Goal: Task Accomplishment & Management: Manage account settings

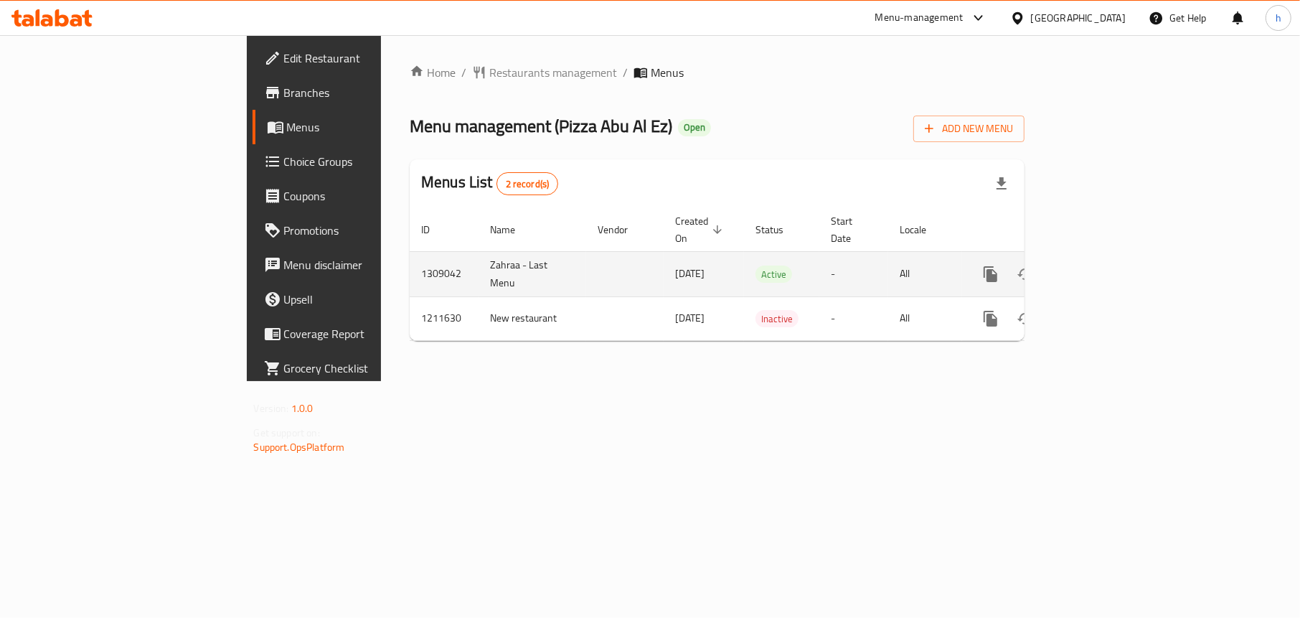
click at [1103, 266] on icon "enhanced table" at bounding box center [1094, 274] width 17 height 17
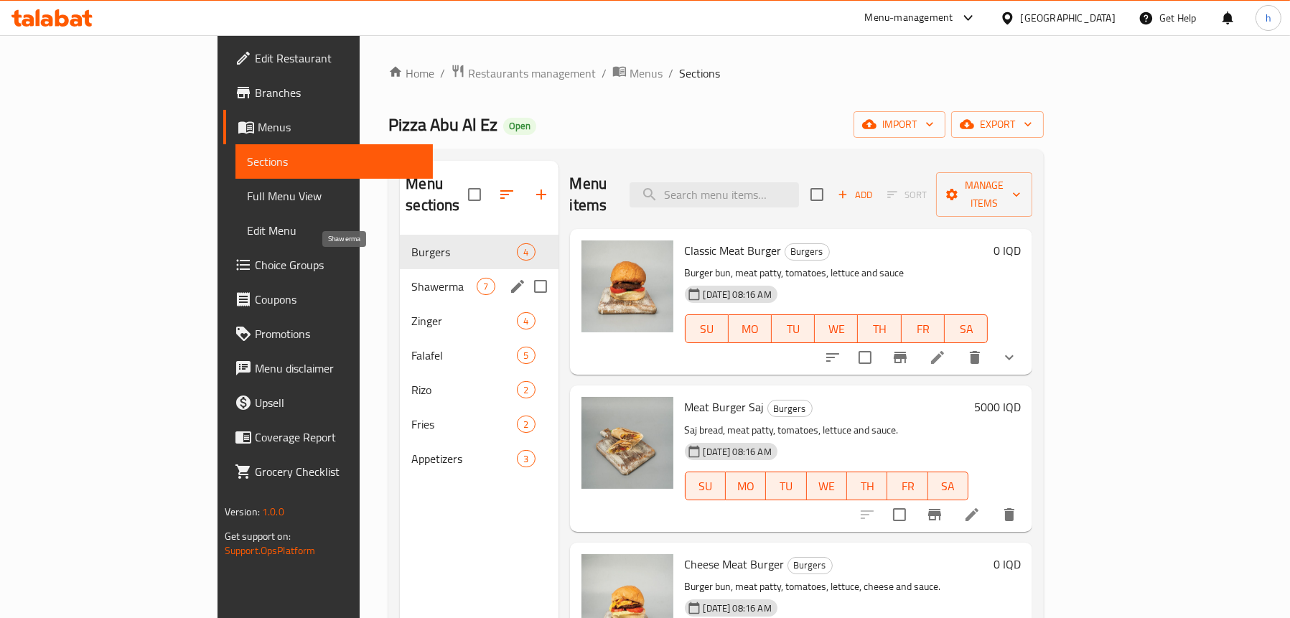
click at [411, 278] on span "Shawerma" at bounding box center [443, 286] width 65 height 17
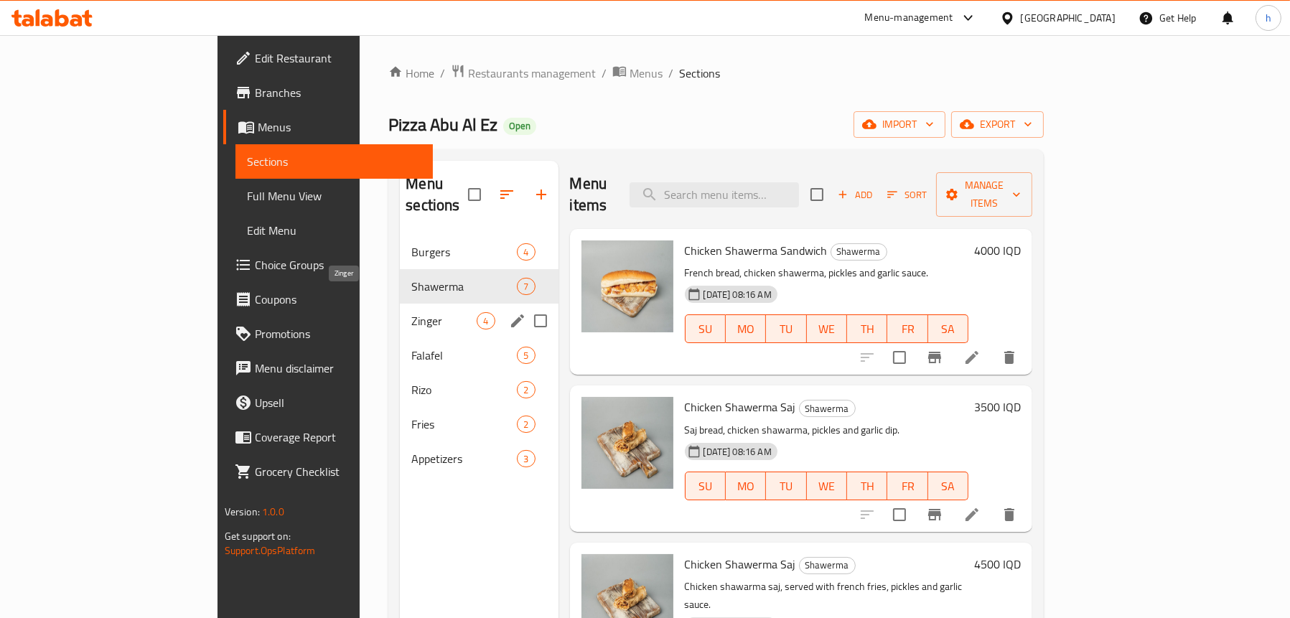
click at [411, 312] on span "Zinger" at bounding box center [443, 320] width 65 height 17
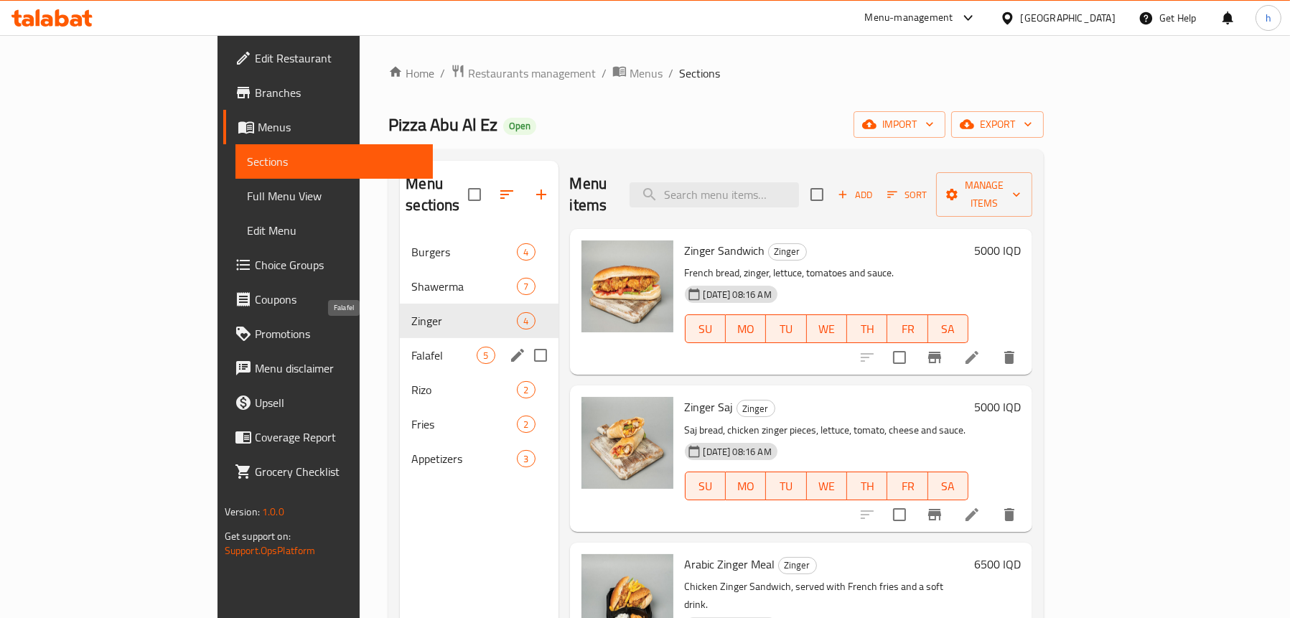
click at [411, 347] on span "Falafel" at bounding box center [443, 355] width 65 height 17
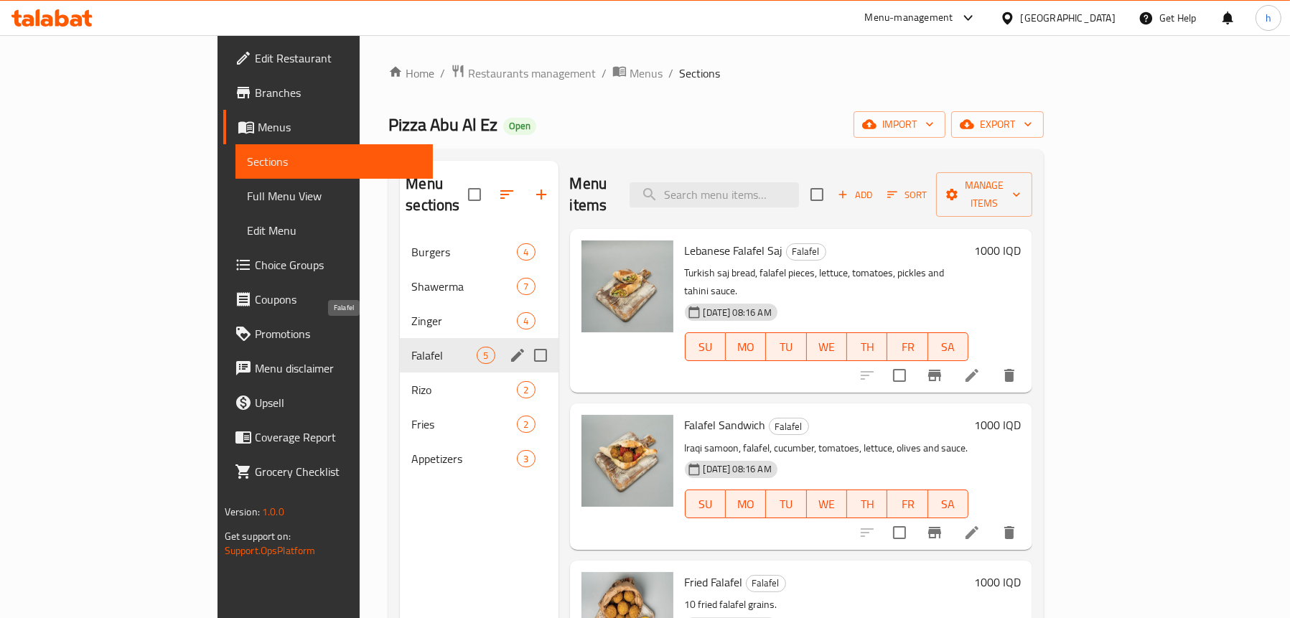
click at [411, 381] on span "Rizo" at bounding box center [463, 389] width 105 height 17
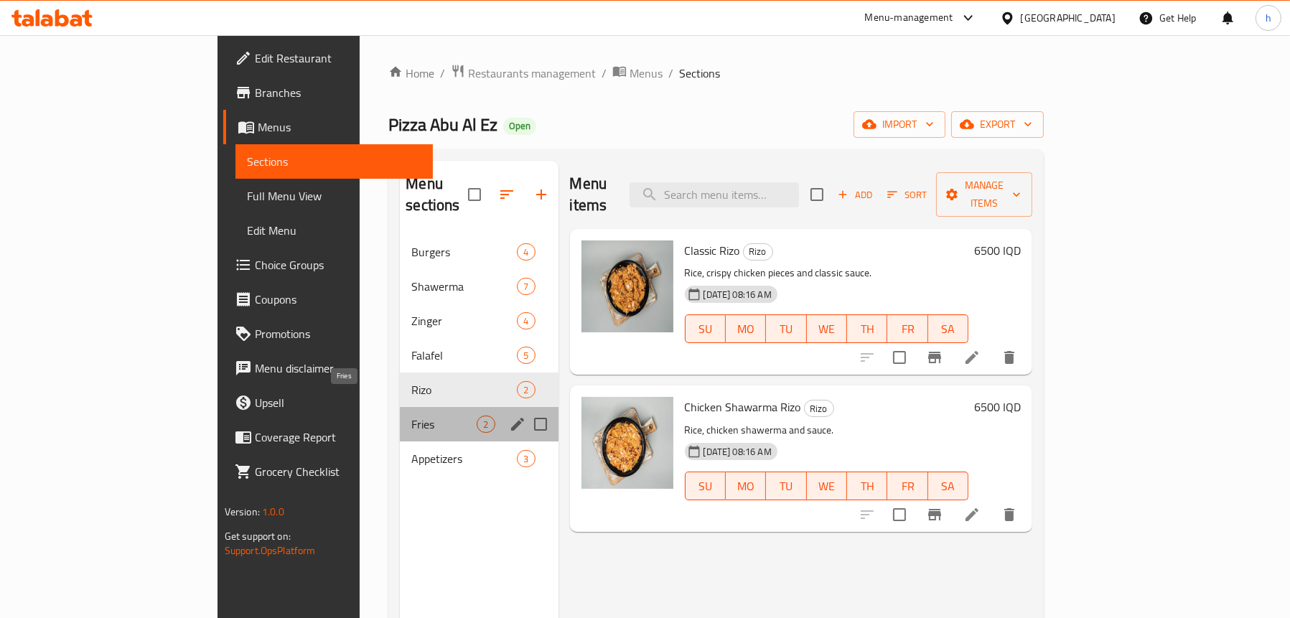
click at [411, 416] on span "Fries" at bounding box center [443, 424] width 65 height 17
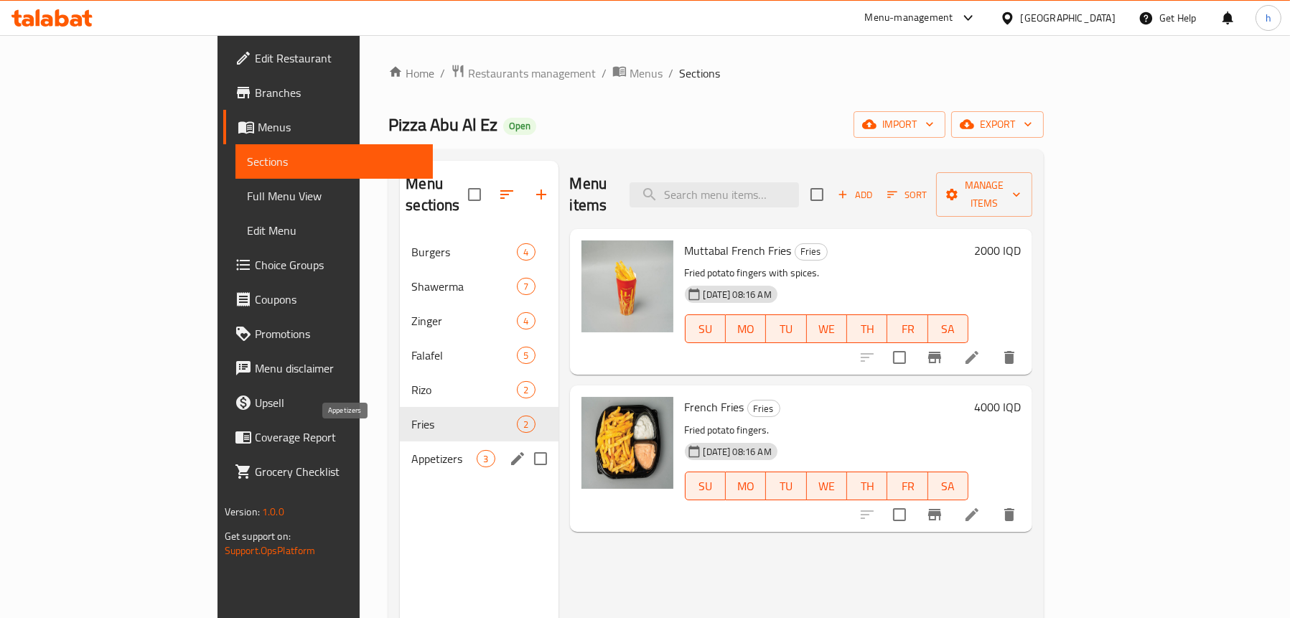
click at [411, 450] on span "Appetizers" at bounding box center [443, 458] width 65 height 17
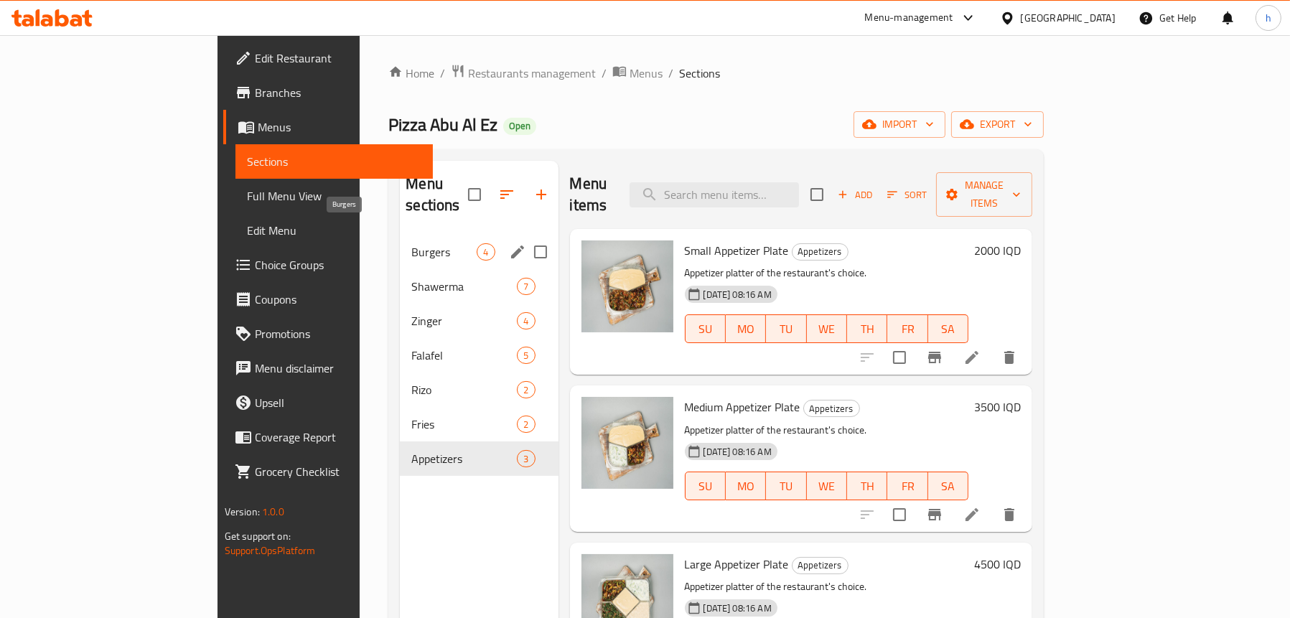
click at [411, 243] on span "Burgers" at bounding box center [443, 251] width 65 height 17
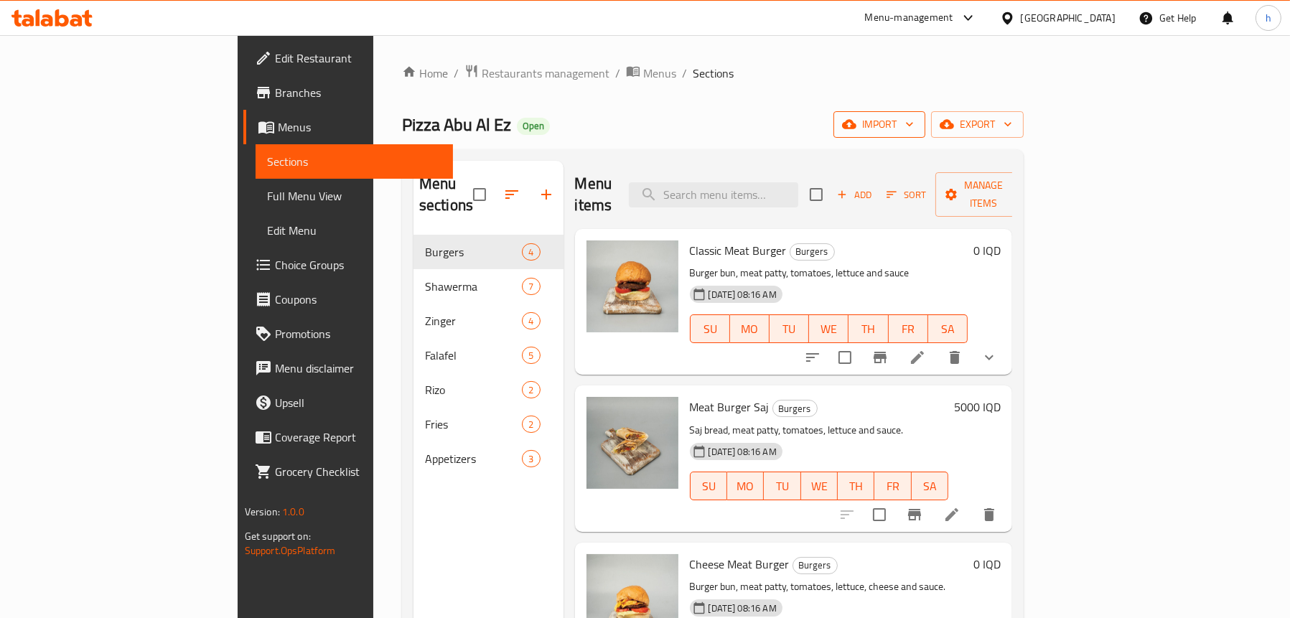
click at [914, 133] on span "import" at bounding box center [879, 125] width 69 height 18
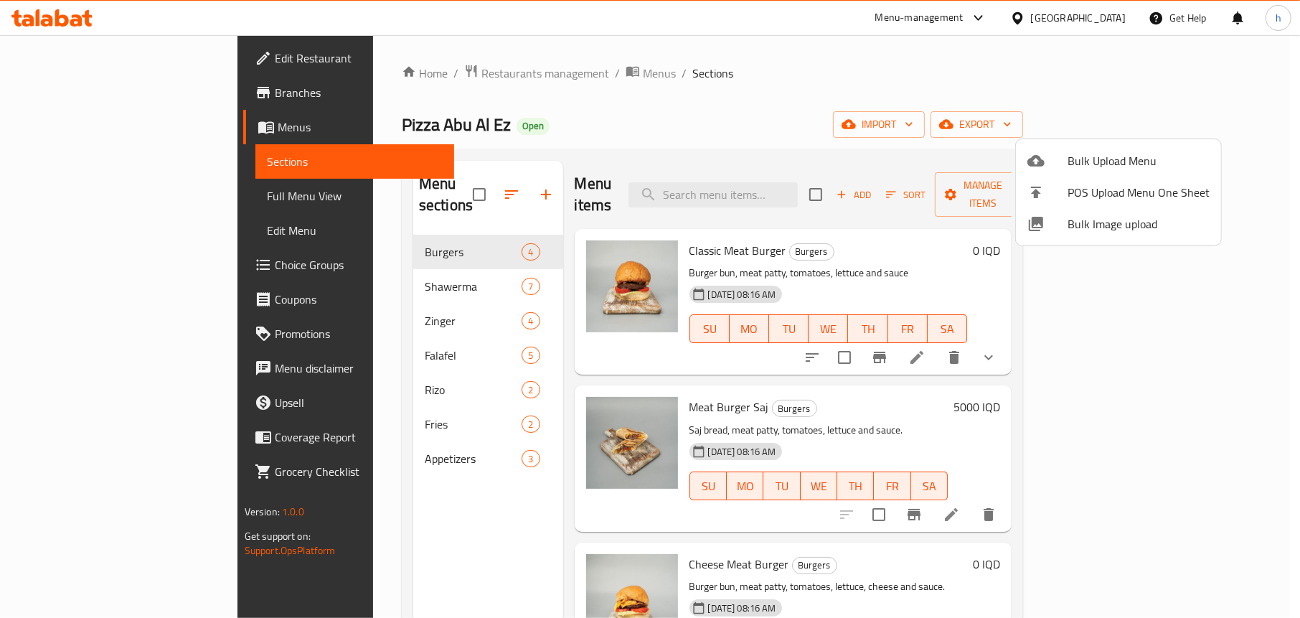
click at [842, 116] on div at bounding box center [650, 309] width 1300 height 618
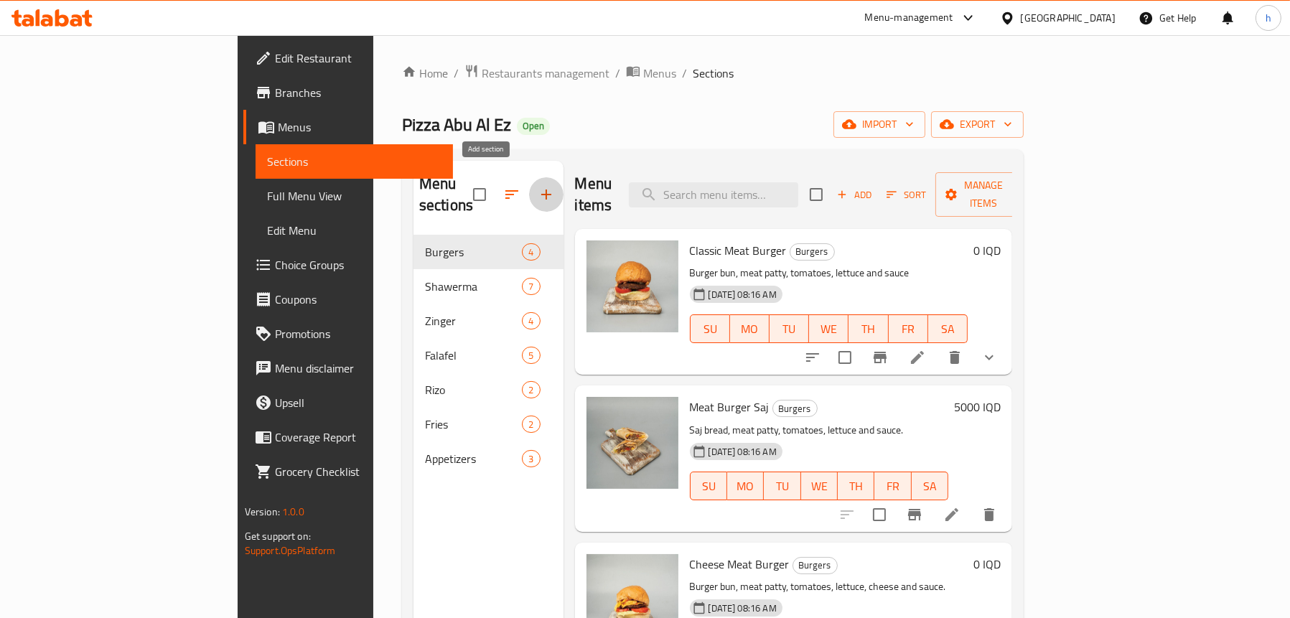
click at [538, 186] on icon "button" at bounding box center [546, 194] width 17 height 17
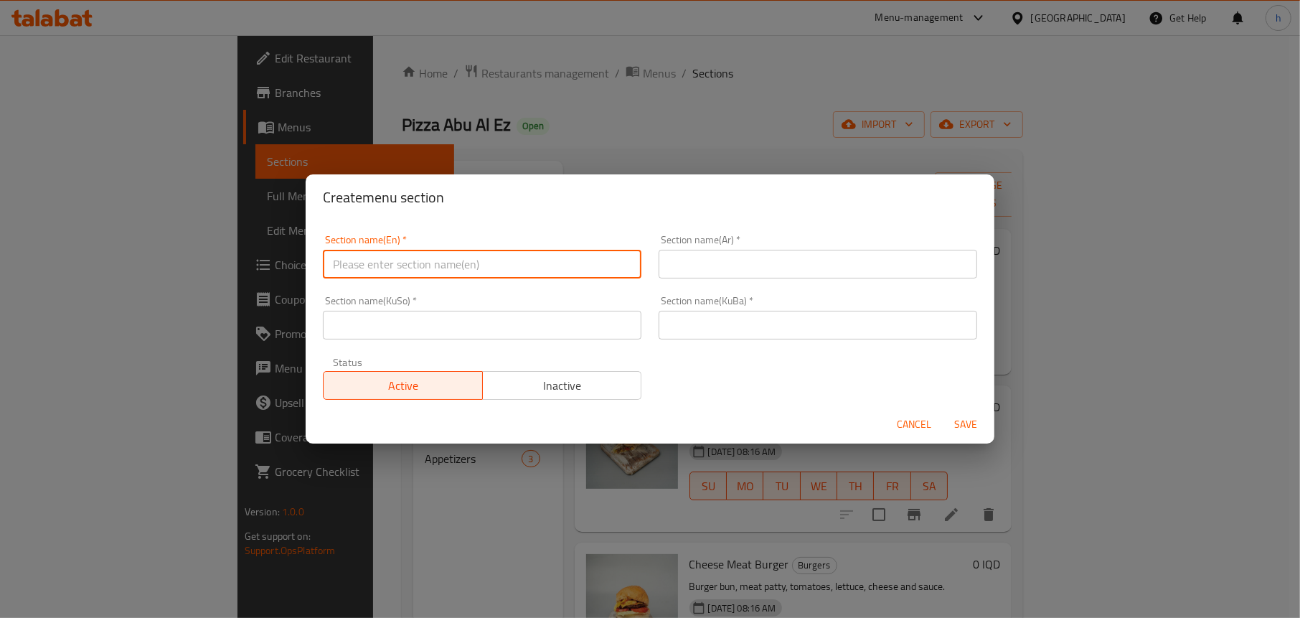
click at [456, 266] on input "text" at bounding box center [482, 264] width 319 height 29
type input "Pizza"
click at [692, 260] on input "text" at bounding box center [818, 264] width 319 height 29
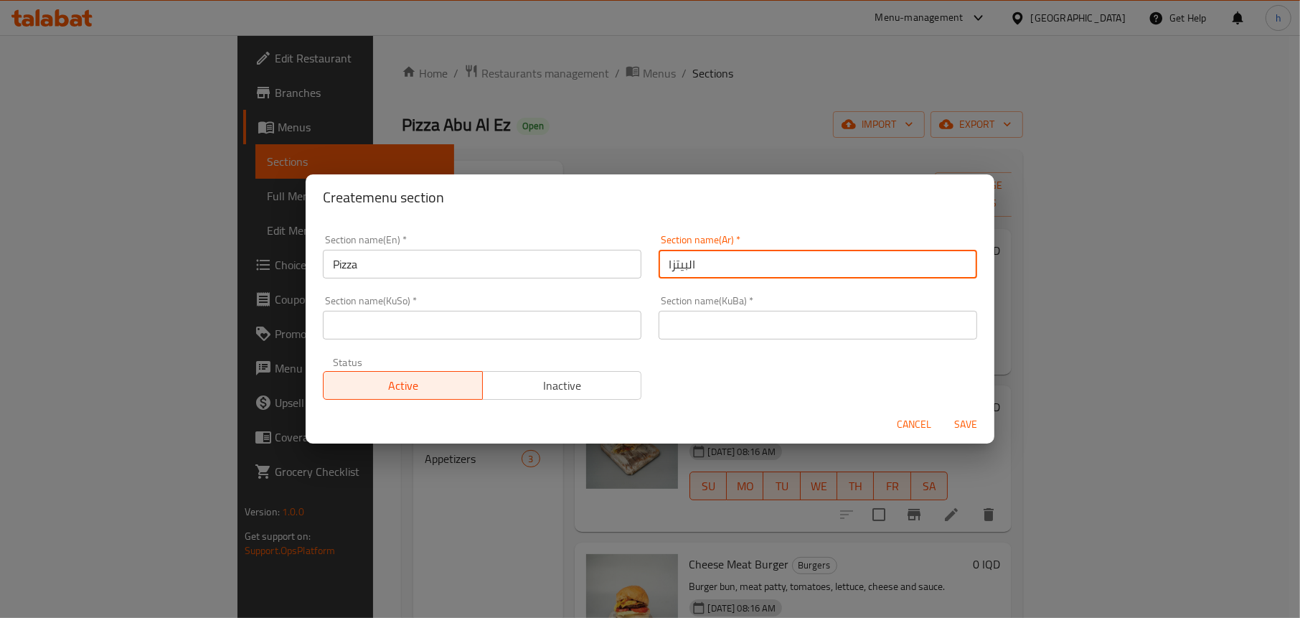
type input "البيتزا"
click at [573, 314] on input "text" at bounding box center [482, 325] width 319 height 29
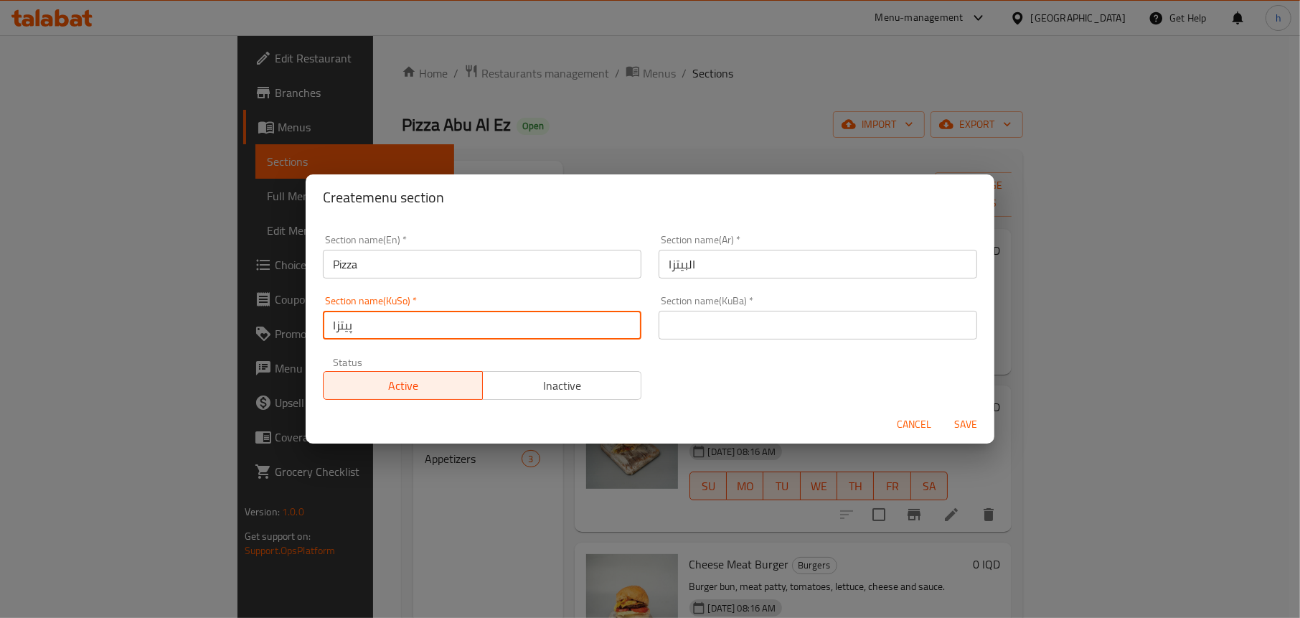
drag, startPoint x: 344, startPoint y: 328, endPoint x: 267, endPoint y: 319, distance: 77.3
click at [267, 319] on div "Create menu section Section name(En)   * Pizza Section name(En) * Section name(…" at bounding box center [650, 309] width 1300 height 618
type input "پیتزا"
click at [716, 329] on input "text" at bounding box center [818, 325] width 319 height 29
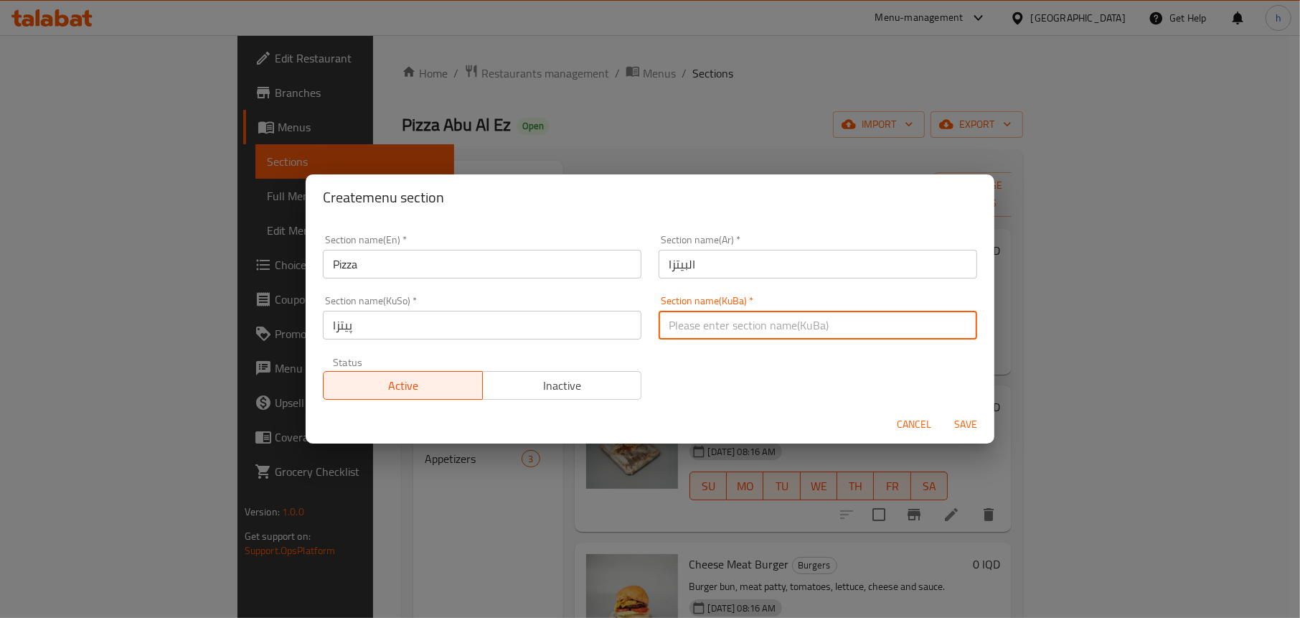
paste input "پیتزا"
type input "پیتزا"
click at [583, 194] on h2 "Create menu section" at bounding box center [650, 197] width 655 height 23
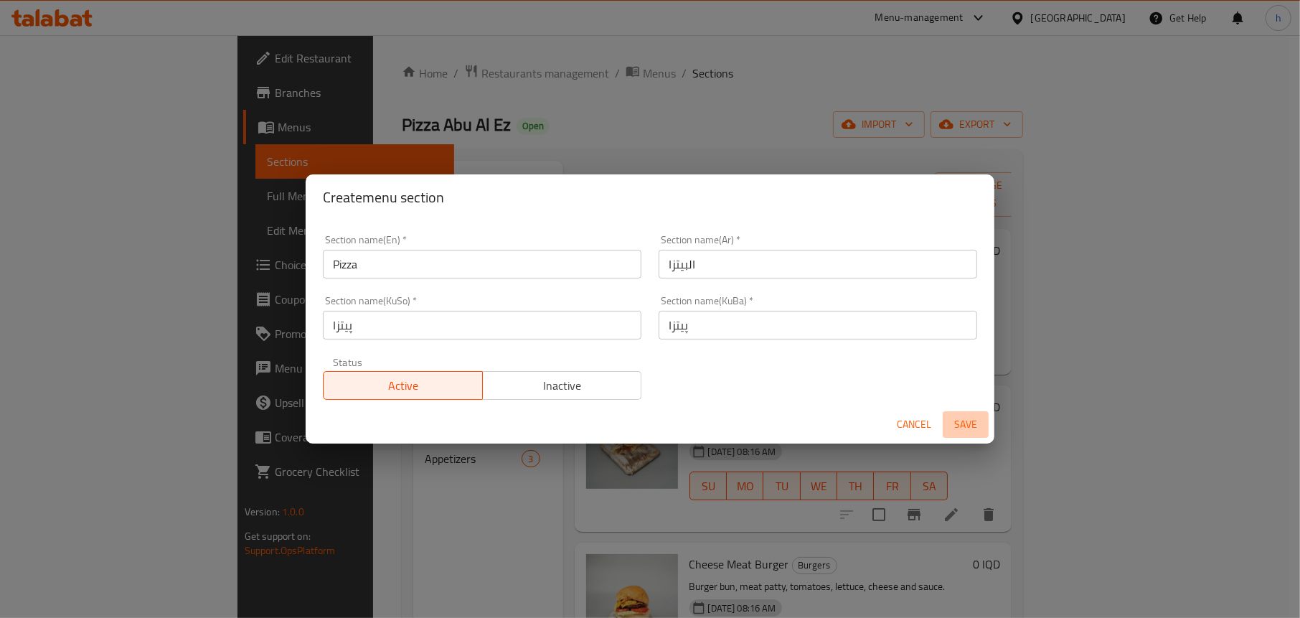
click at [964, 428] on span "Save" at bounding box center [966, 425] width 34 height 18
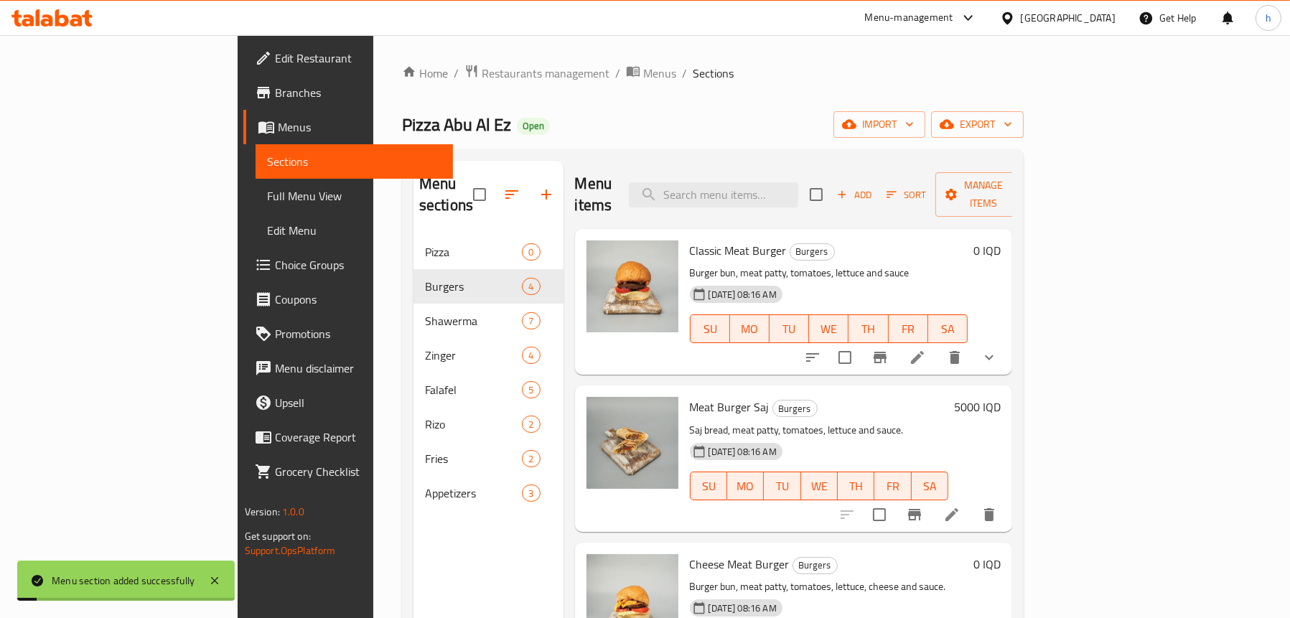
click at [413, 500] on div "Menu sections Pizza 0 Burgers 4 Shawerma 7 Zinger 4 Falafel 5 [PERSON_NAME] 2 F…" at bounding box center [488, 470] width 150 height 618
click at [494, 188] on button "button" at bounding box center [511, 194] width 34 height 34
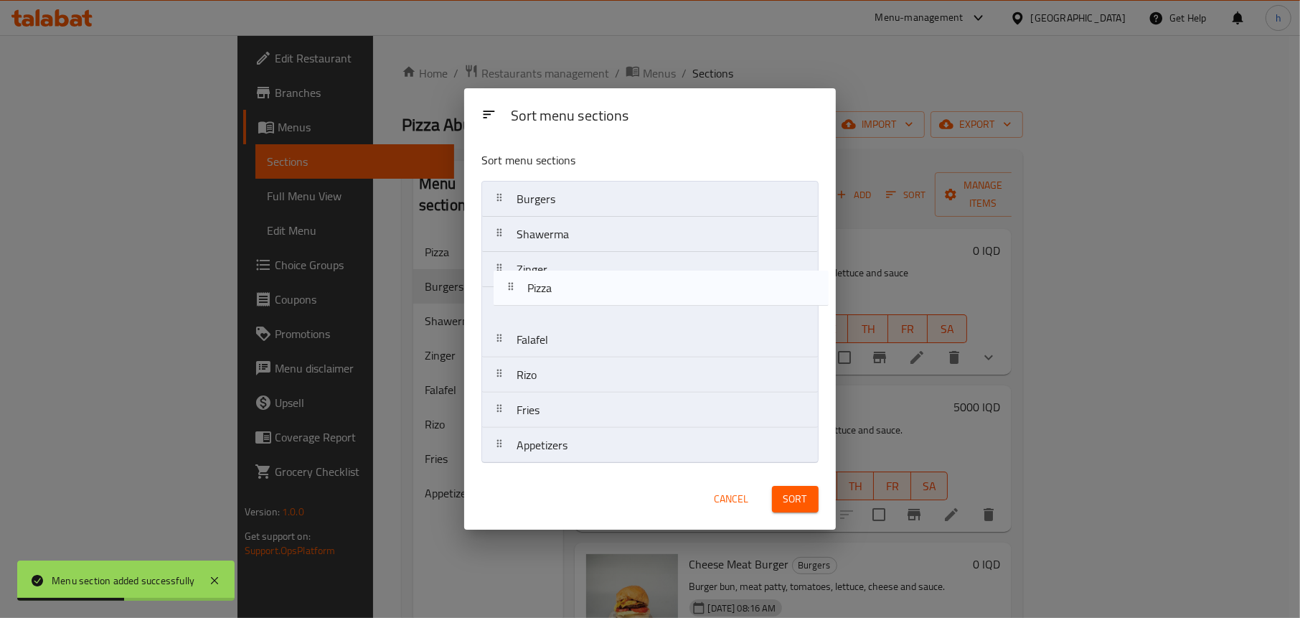
drag, startPoint x: 526, startPoint y: 203, endPoint x: 537, endPoint y: 298, distance: 95.3
click at [537, 298] on nav "Pizza Burgers Shawerma Zinger Falafel [PERSON_NAME] Appetizers" at bounding box center [650, 322] width 337 height 283
drag, startPoint x: 573, startPoint y: 309, endPoint x: 576, endPoint y: 282, distance: 26.6
click at [576, 282] on nav "Burgers Shawerma Zinger Pizza Falafel [PERSON_NAME] Appetizers" at bounding box center [650, 322] width 337 height 283
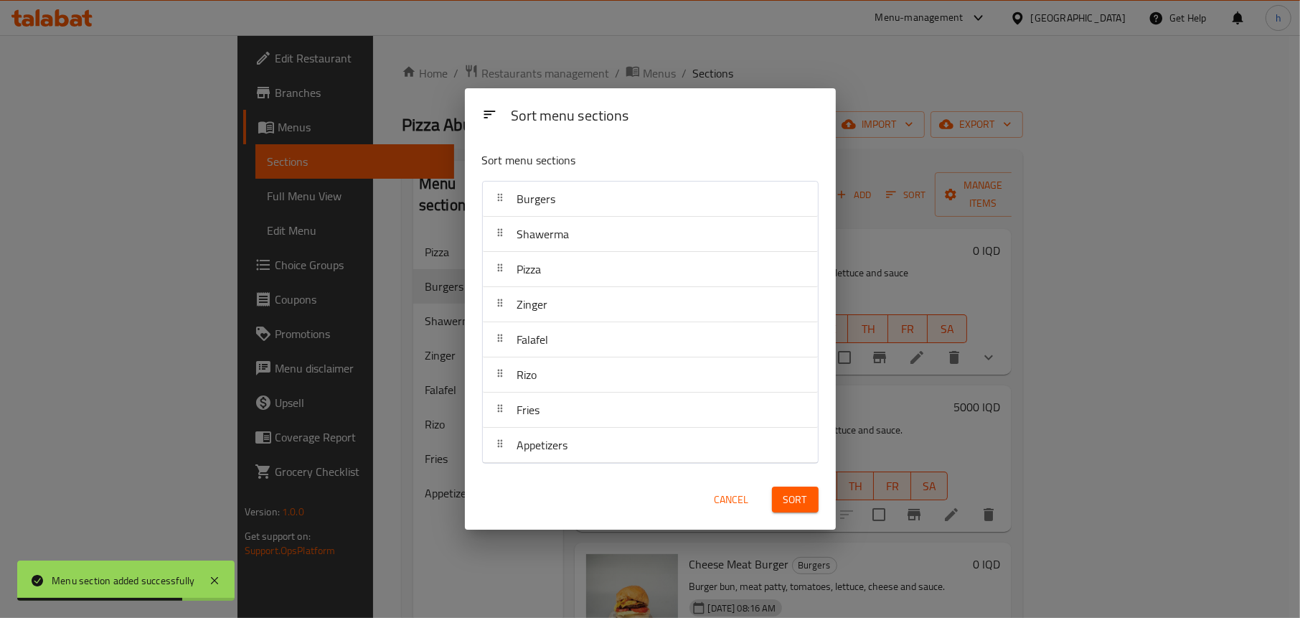
click at [784, 502] on span "Sort" at bounding box center [796, 500] width 24 height 18
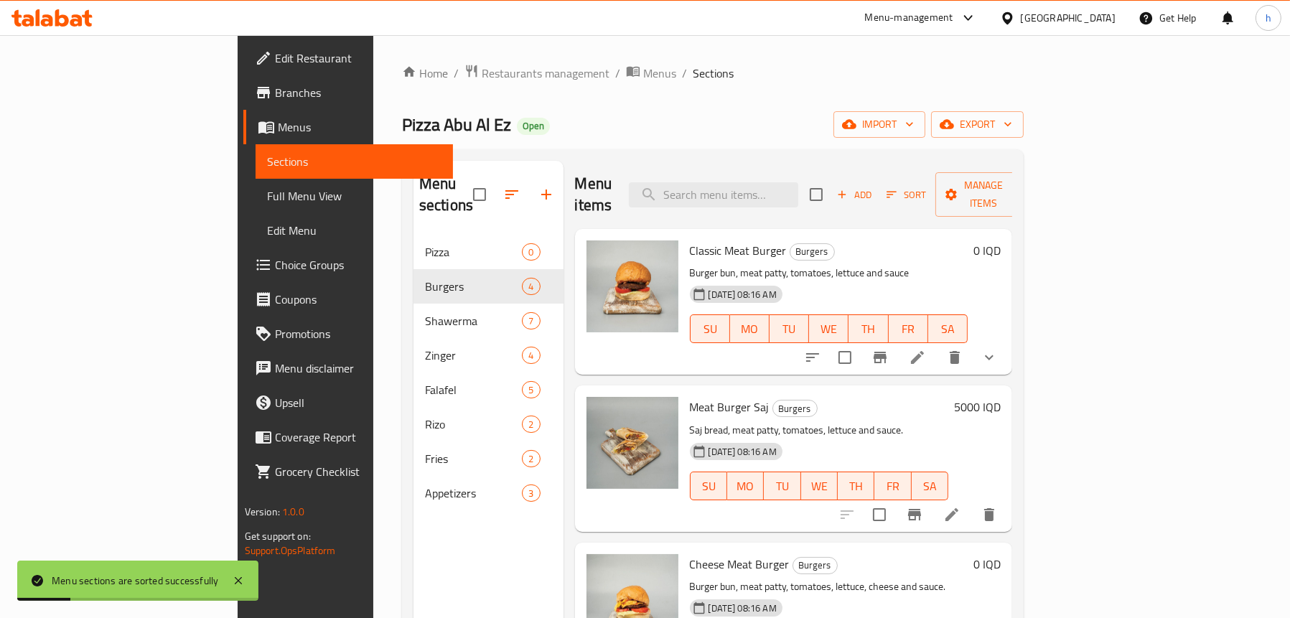
click at [429, 126] on div "Pizza Abu Al Ez Open import export" at bounding box center [712, 124] width 621 height 27
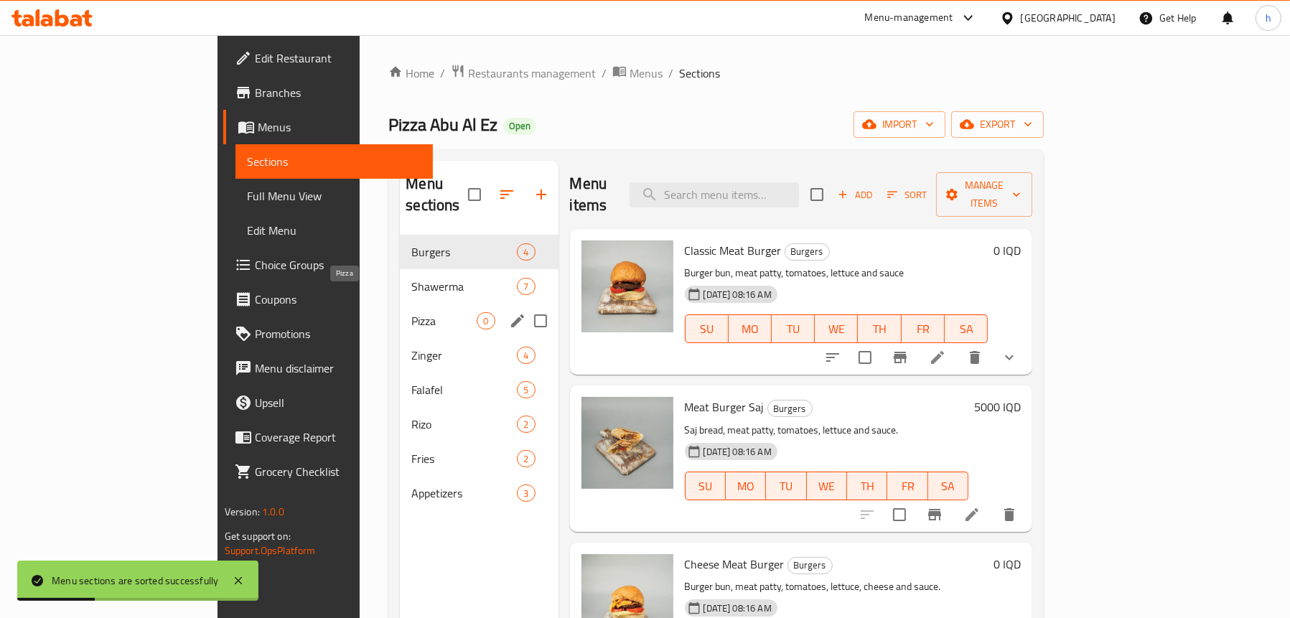
click at [411, 312] on span "Pizza" at bounding box center [443, 320] width 65 height 17
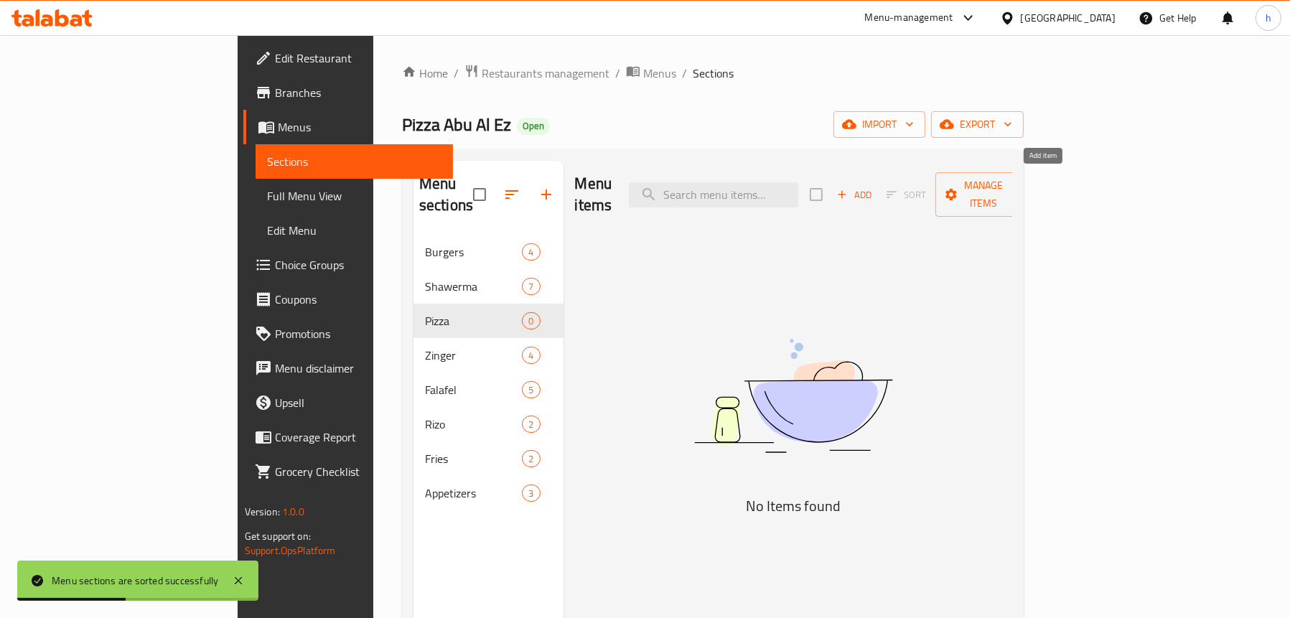
click at [873, 187] on span "Add" at bounding box center [854, 195] width 39 height 17
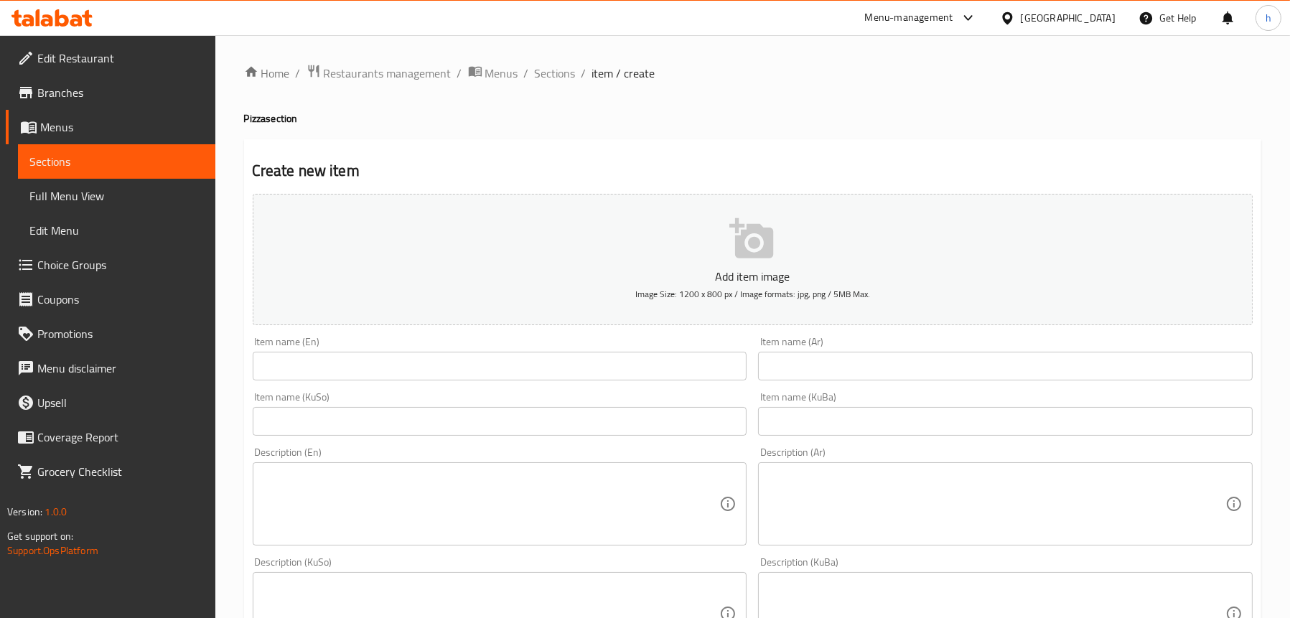
click at [65, 149] on link "Sections" at bounding box center [116, 161] width 197 height 34
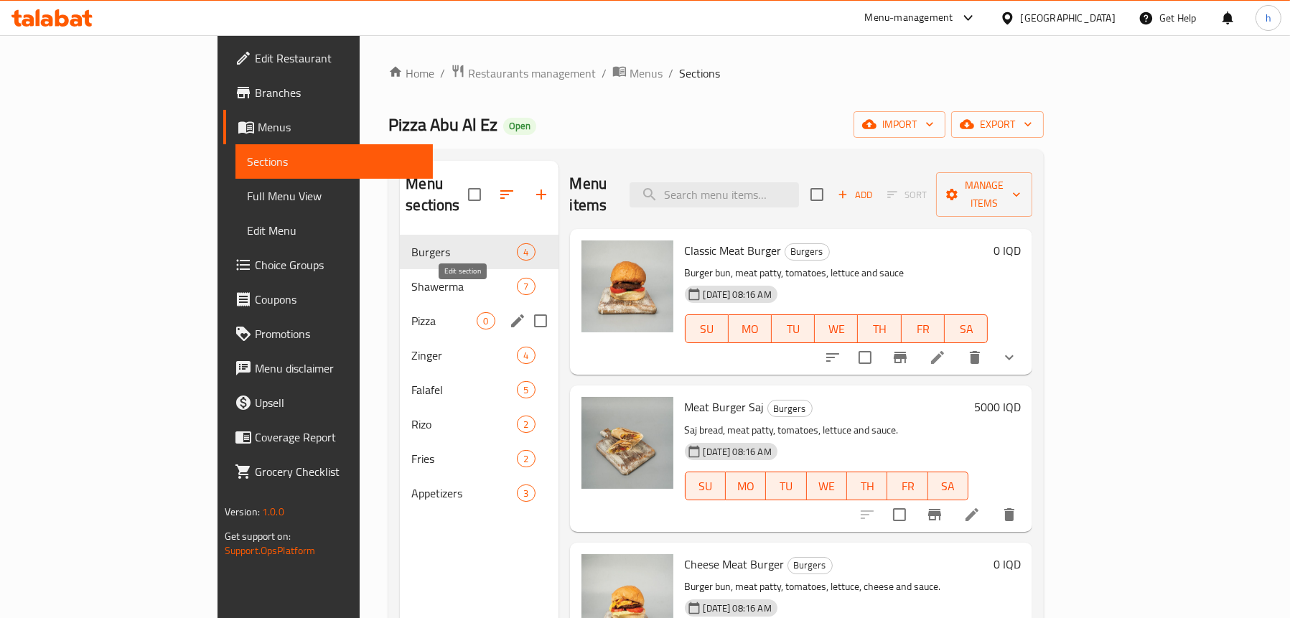
click at [511, 314] on icon "edit" at bounding box center [517, 320] width 13 height 13
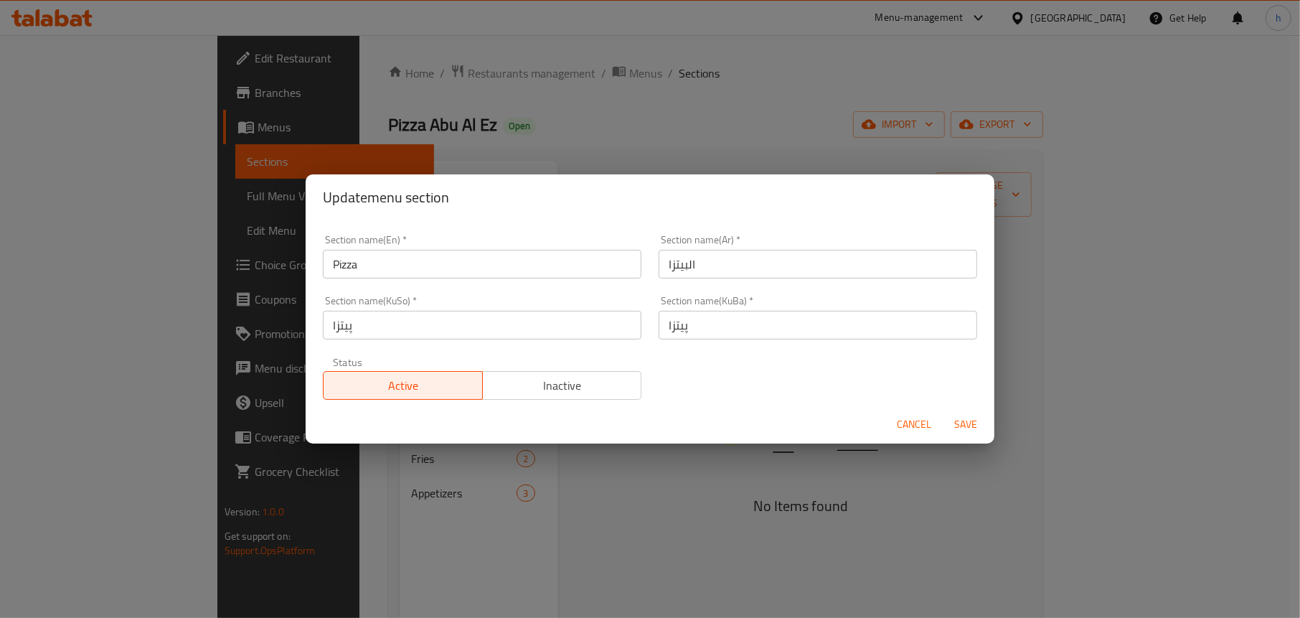
click at [906, 420] on span "Cancel" at bounding box center [914, 425] width 34 height 18
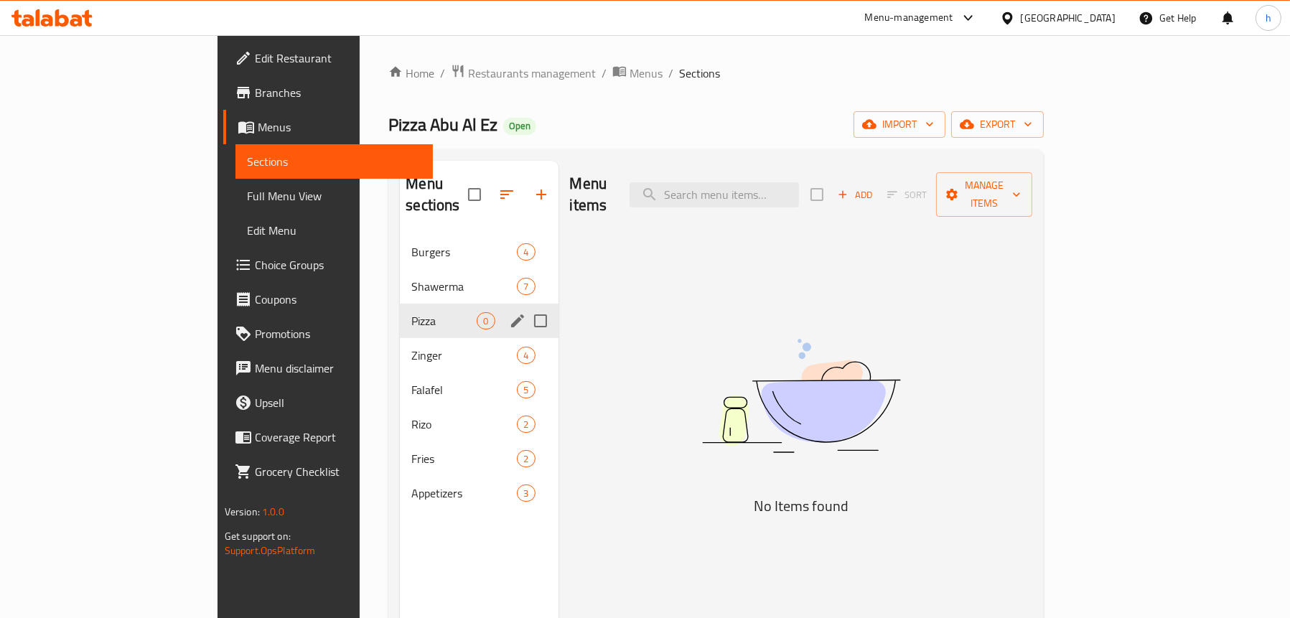
click at [525, 306] on input "Menu sections" at bounding box center [540, 321] width 30 height 30
checkbox input "true"
click at [489, 186] on icon "button" at bounding box center [497, 194] width 17 height 17
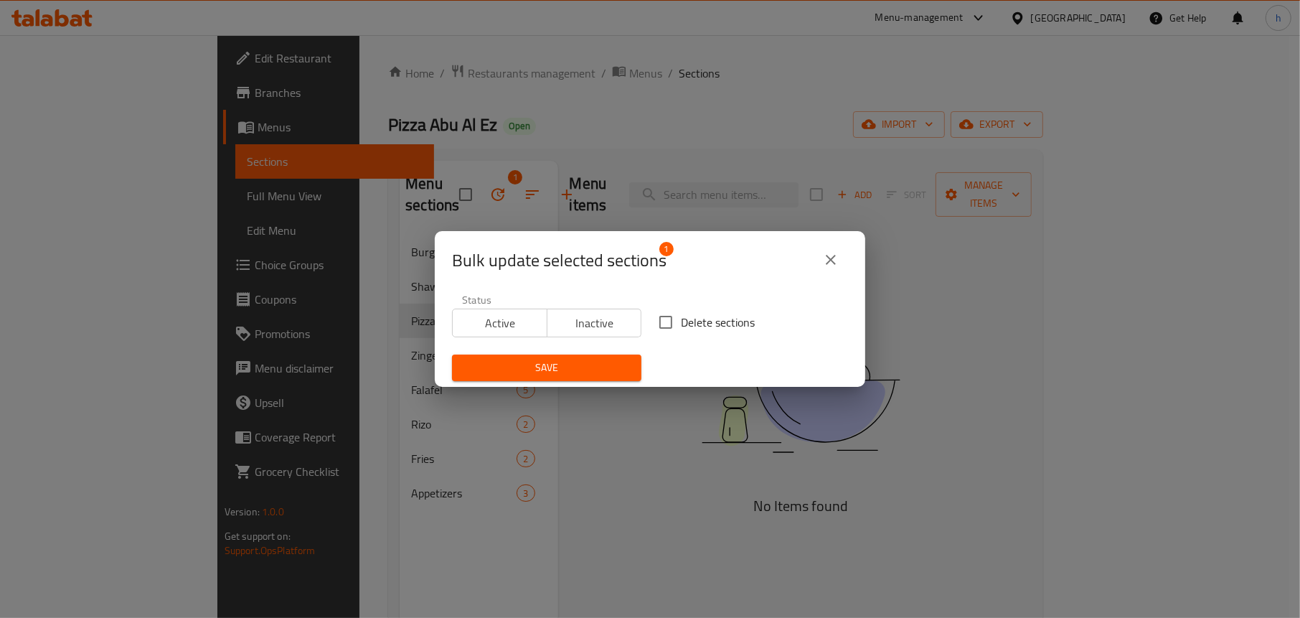
click at [681, 326] on span "Delete sections" at bounding box center [718, 322] width 74 height 17
click at [676, 326] on input "Delete sections" at bounding box center [666, 322] width 30 height 30
checkbox input "true"
click at [599, 356] on button "Save" at bounding box center [546, 368] width 189 height 27
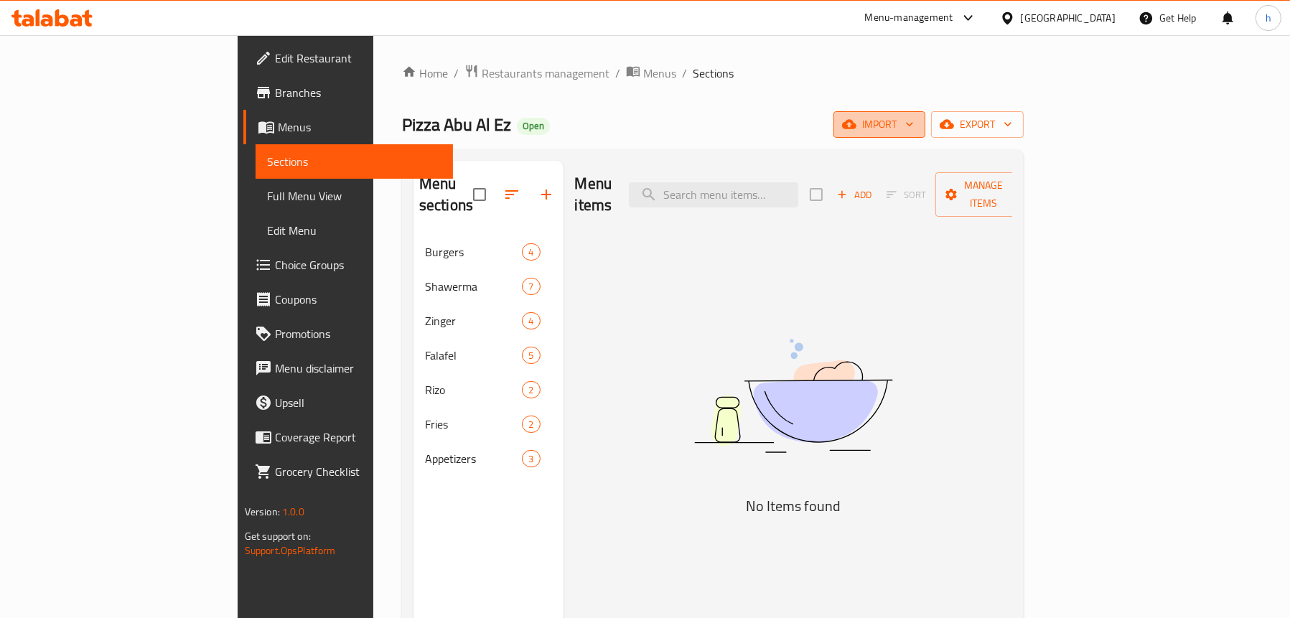
click at [914, 126] on span "import" at bounding box center [879, 125] width 69 height 18
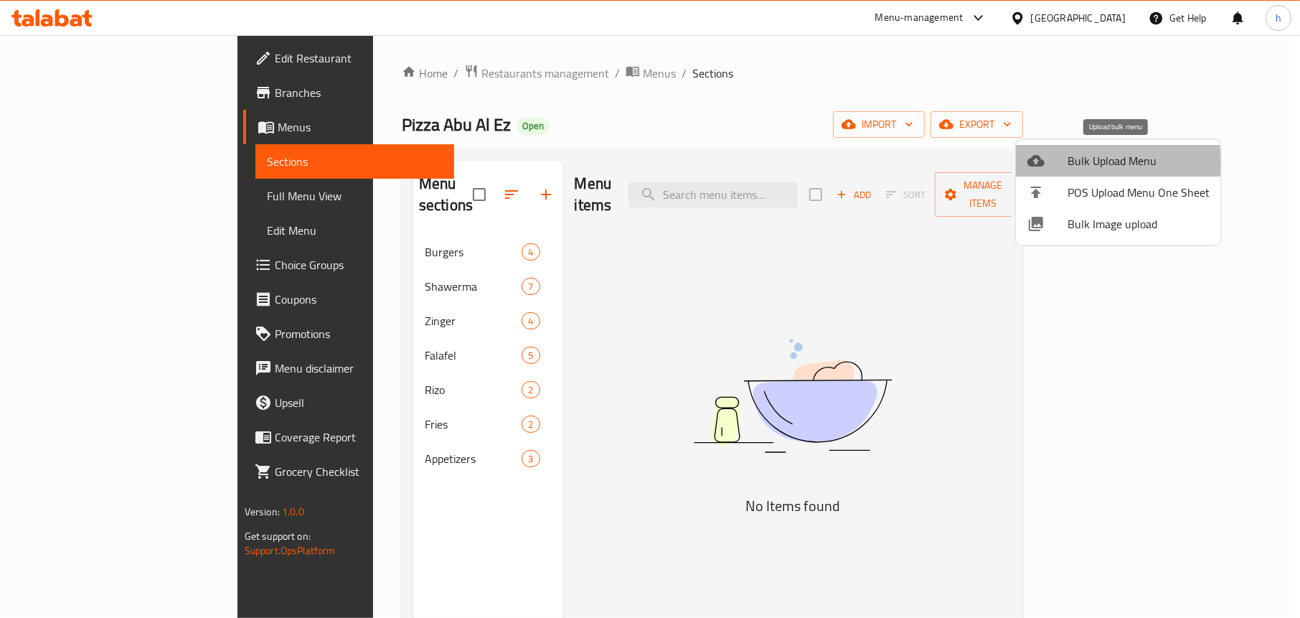
click at [1052, 164] on div at bounding box center [1048, 160] width 40 height 17
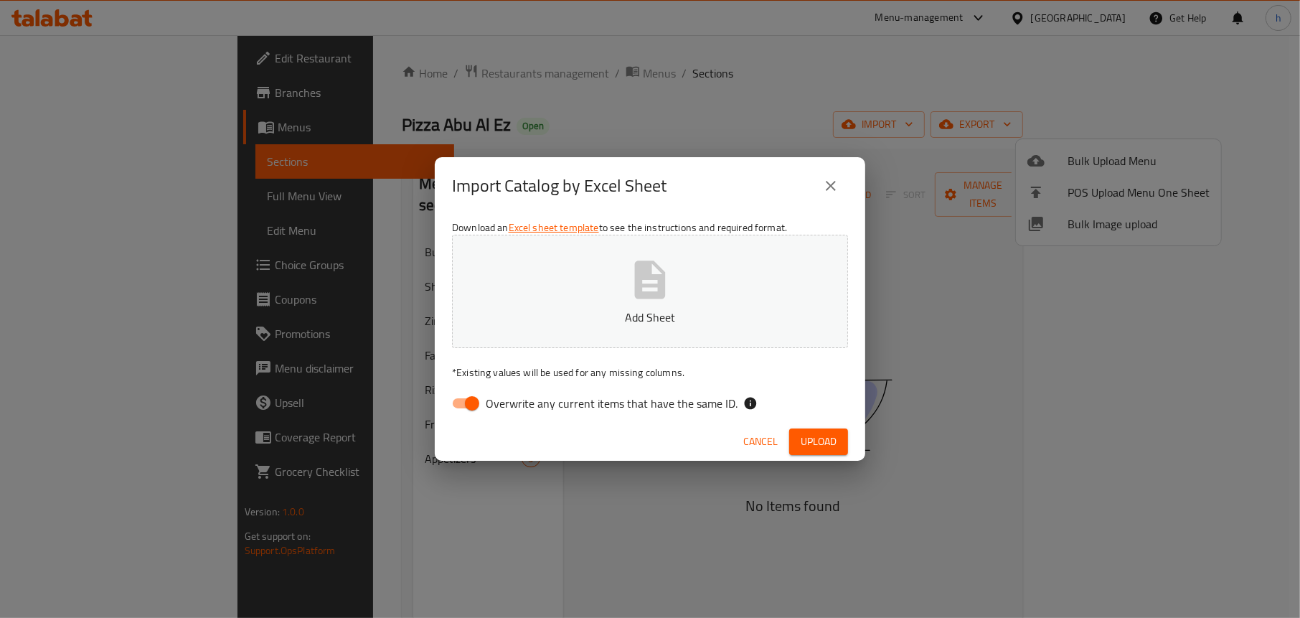
click at [467, 396] on input "Overwrite any current items that have the same ID." at bounding box center [472, 403] width 82 height 27
checkbox input "false"
click at [607, 291] on button "Add Sheet" at bounding box center [650, 291] width 396 height 113
click at [812, 433] on span "Upload" at bounding box center [819, 442] width 36 height 18
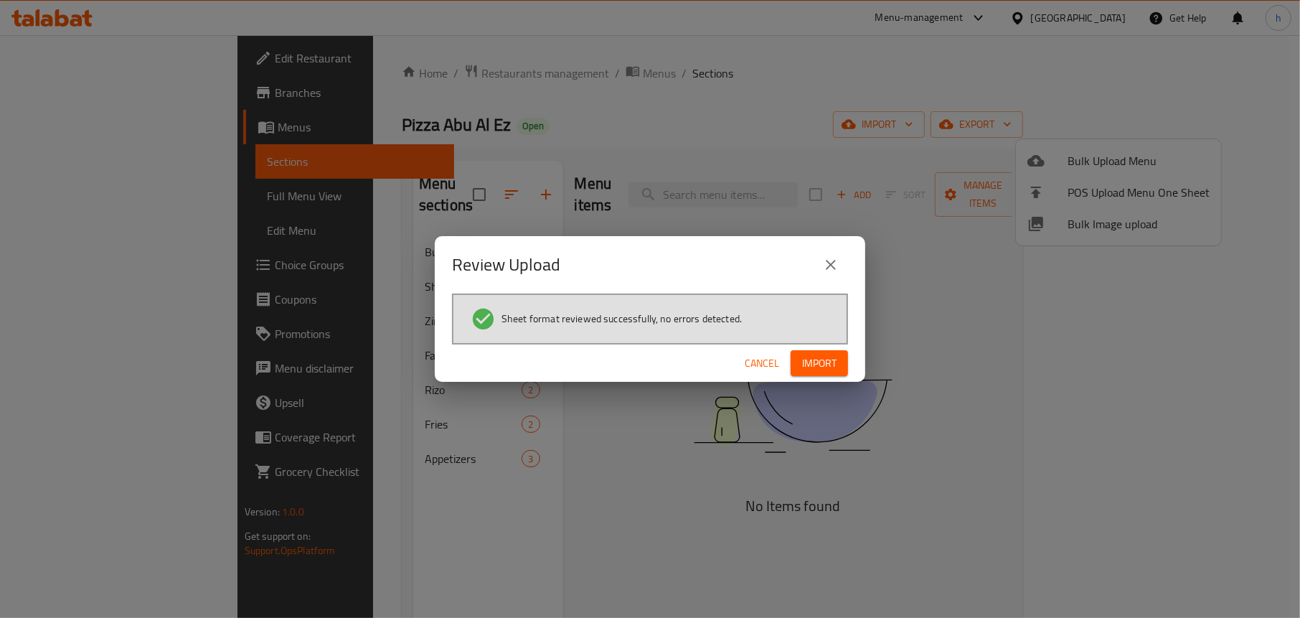
click at [845, 362] on button "Import" at bounding box center [819, 363] width 57 height 27
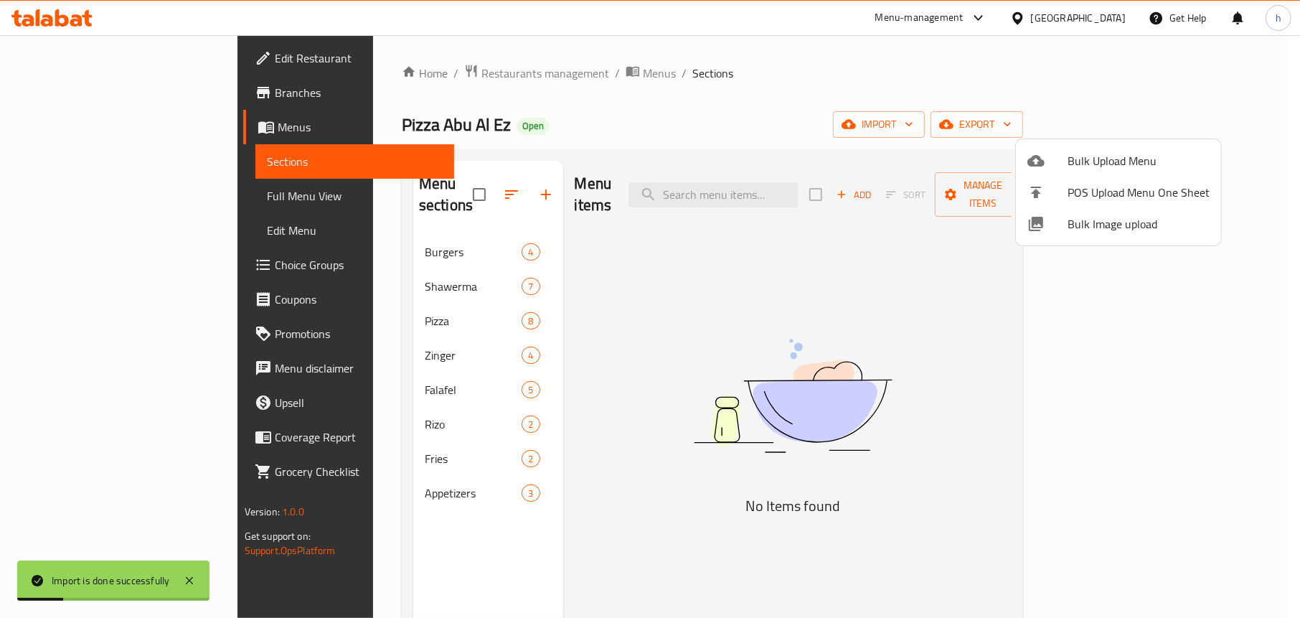
click at [93, 192] on div at bounding box center [650, 309] width 1300 height 618
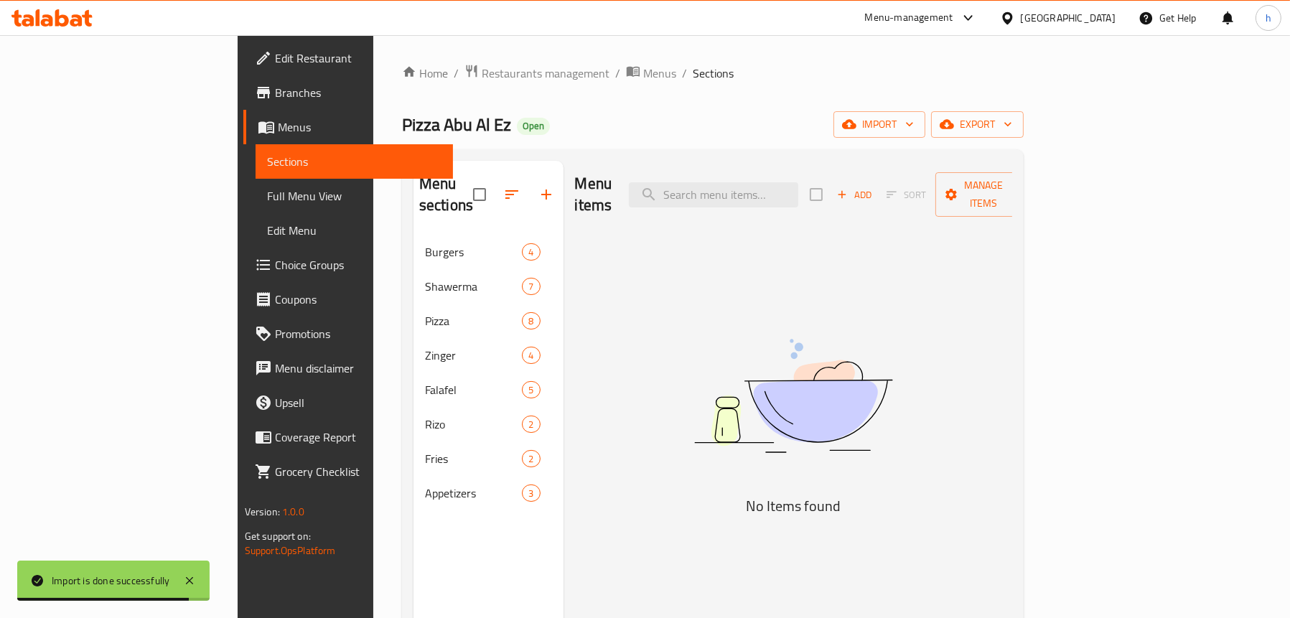
click at [267, 192] on span "Full Menu View" at bounding box center [354, 195] width 174 height 17
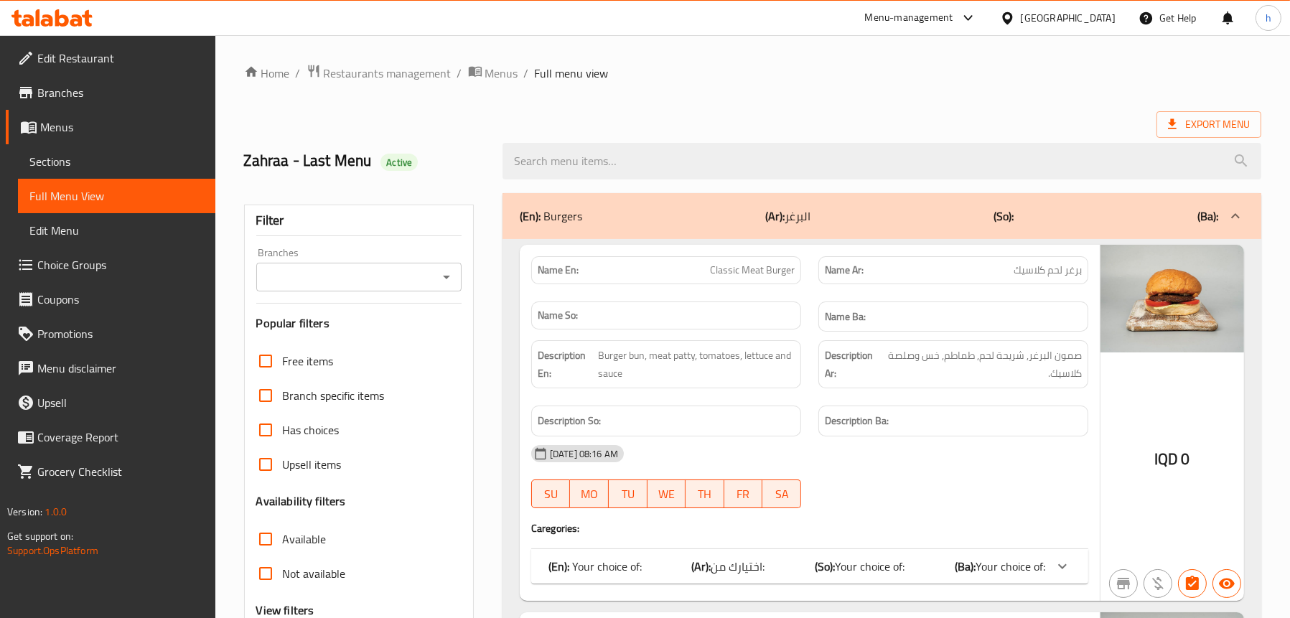
click at [438, 276] on icon "Open" at bounding box center [446, 276] width 17 height 17
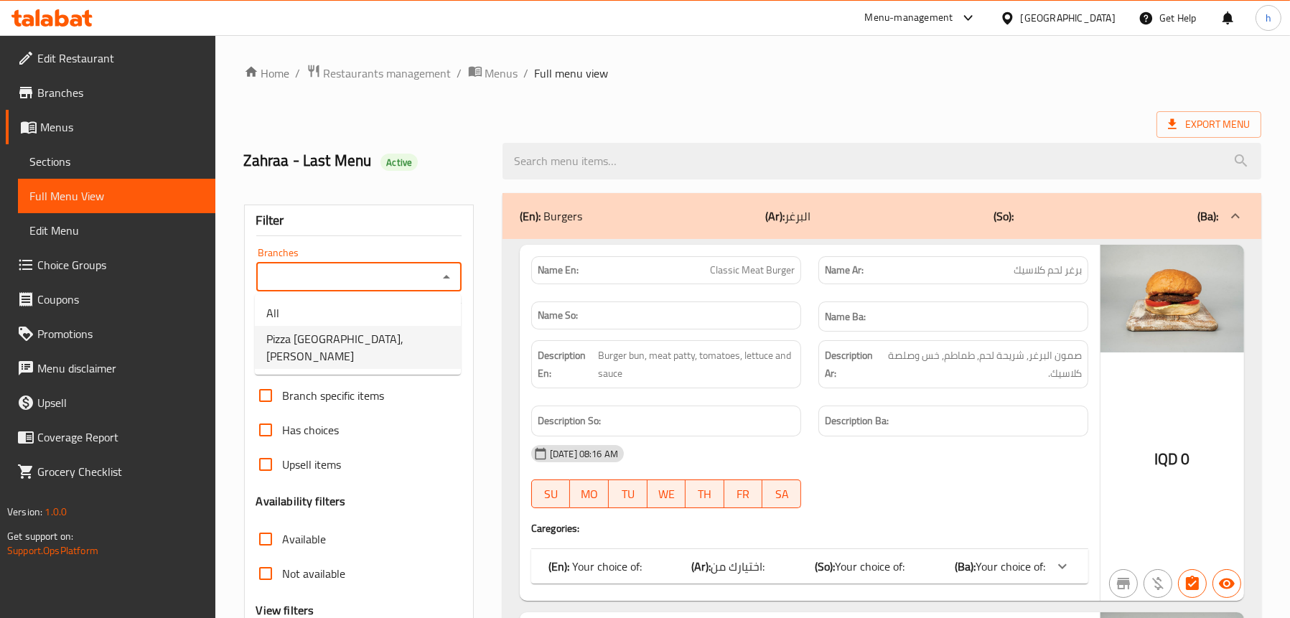
click at [400, 347] on span "Pizza [GEOGRAPHIC_DATA], [PERSON_NAME]" at bounding box center [357, 347] width 183 height 34
type input "Pizza [GEOGRAPHIC_DATA], [PERSON_NAME]"
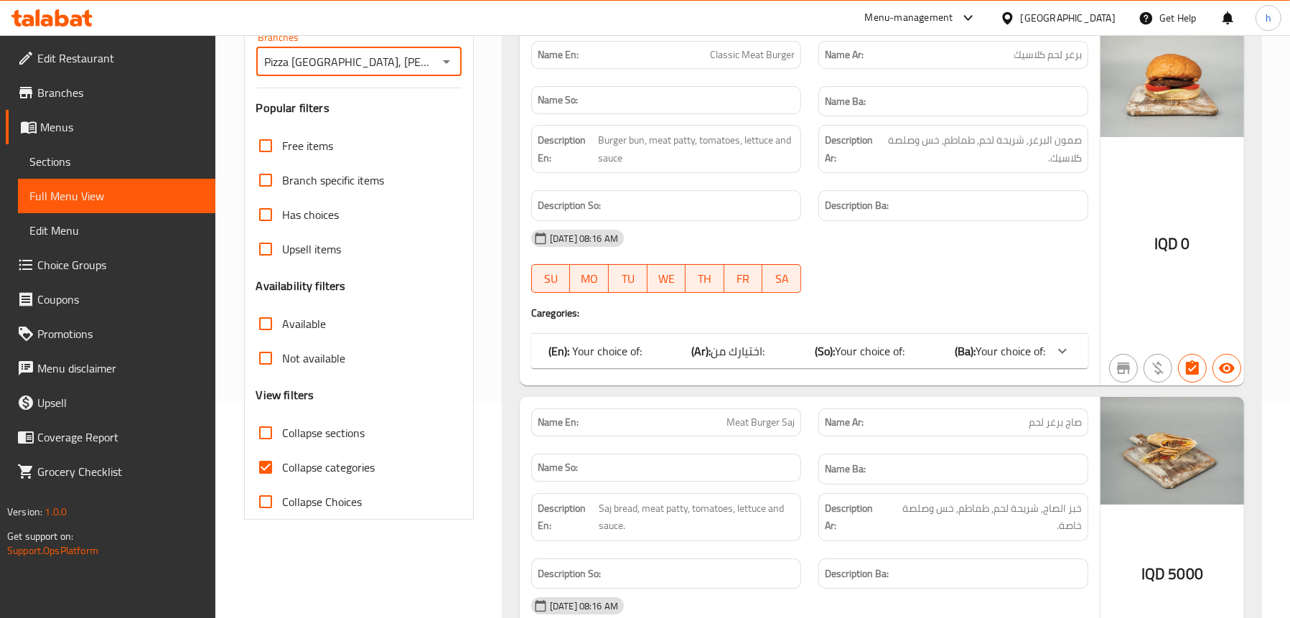
drag, startPoint x: 329, startPoint y: 432, endPoint x: 347, endPoint y: 474, distance: 45.0
click at [329, 433] on span "Collapse sections" at bounding box center [324, 432] width 83 height 17
click at [283, 433] on input "Collapse sections" at bounding box center [265, 433] width 34 height 34
checkbox input "true"
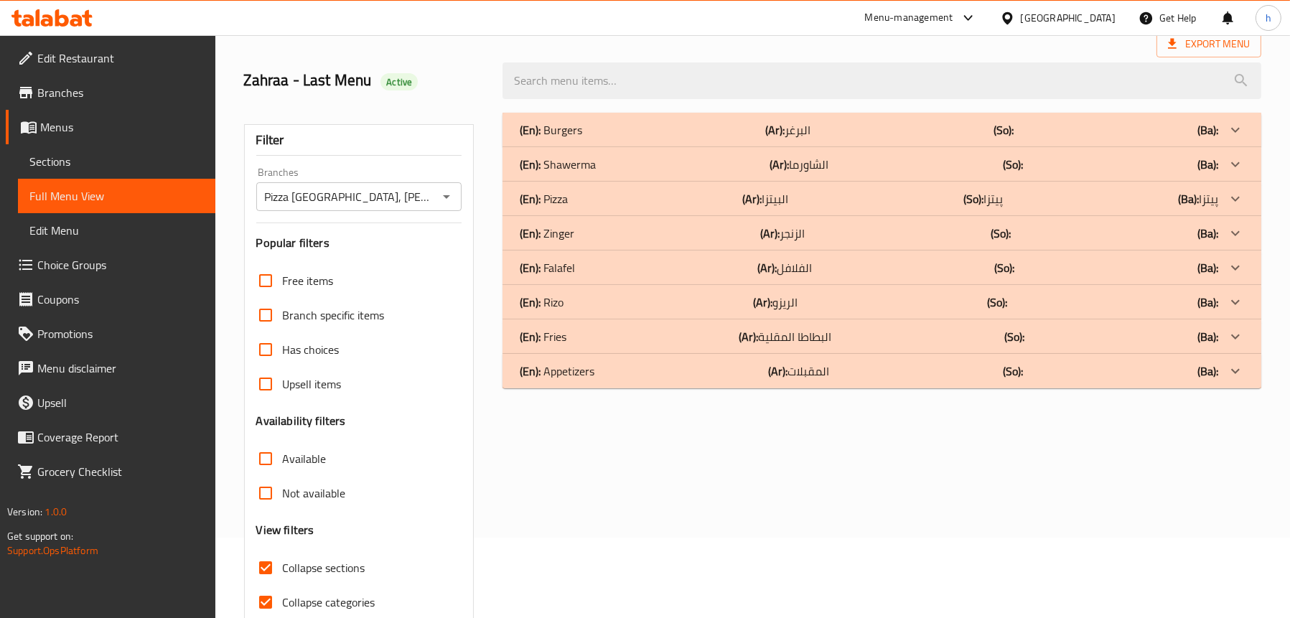
scroll to position [2, 0]
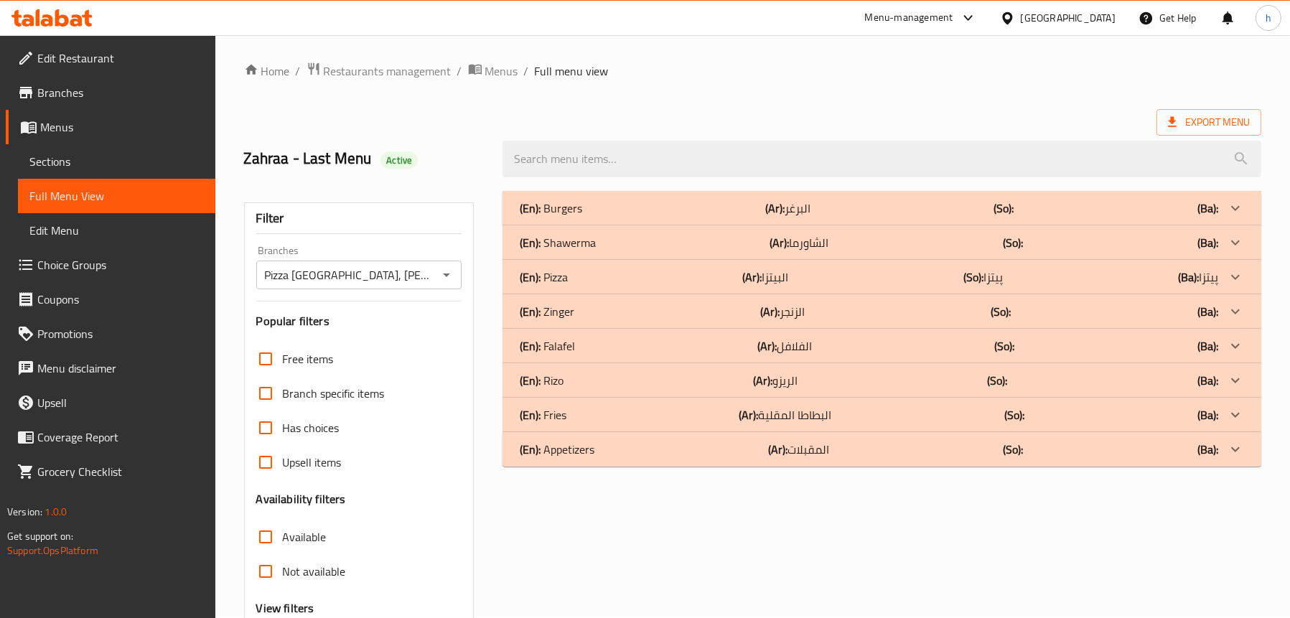
click at [562, 278] on p "(En): Pizza" at bounding box center [544, 276] width 48 height 17
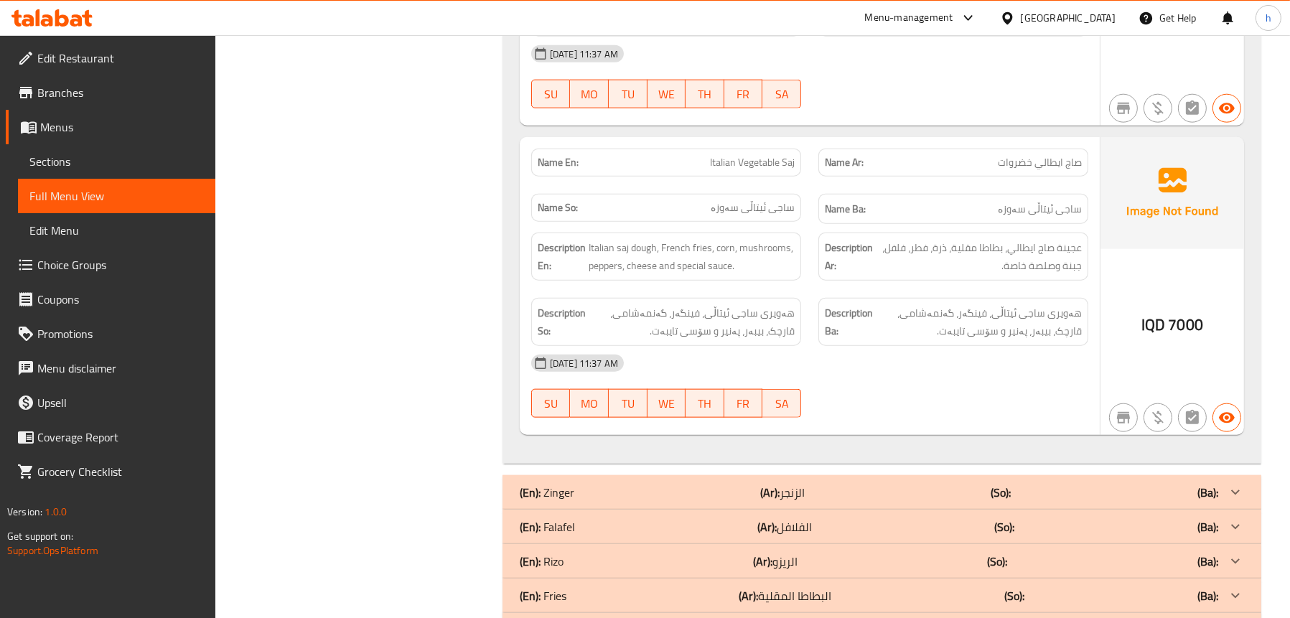
scroll to position [2393, 0]
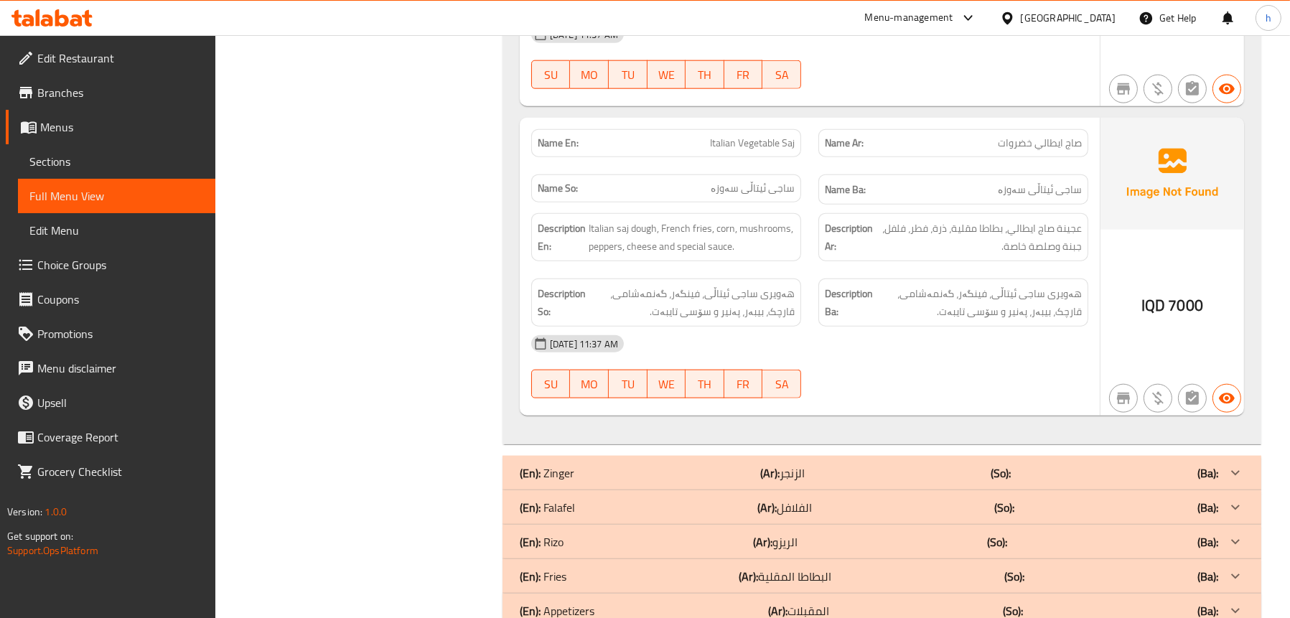
click at [58, 168] on span "Sections" at bounding box center [116, 161] width 174 height 17
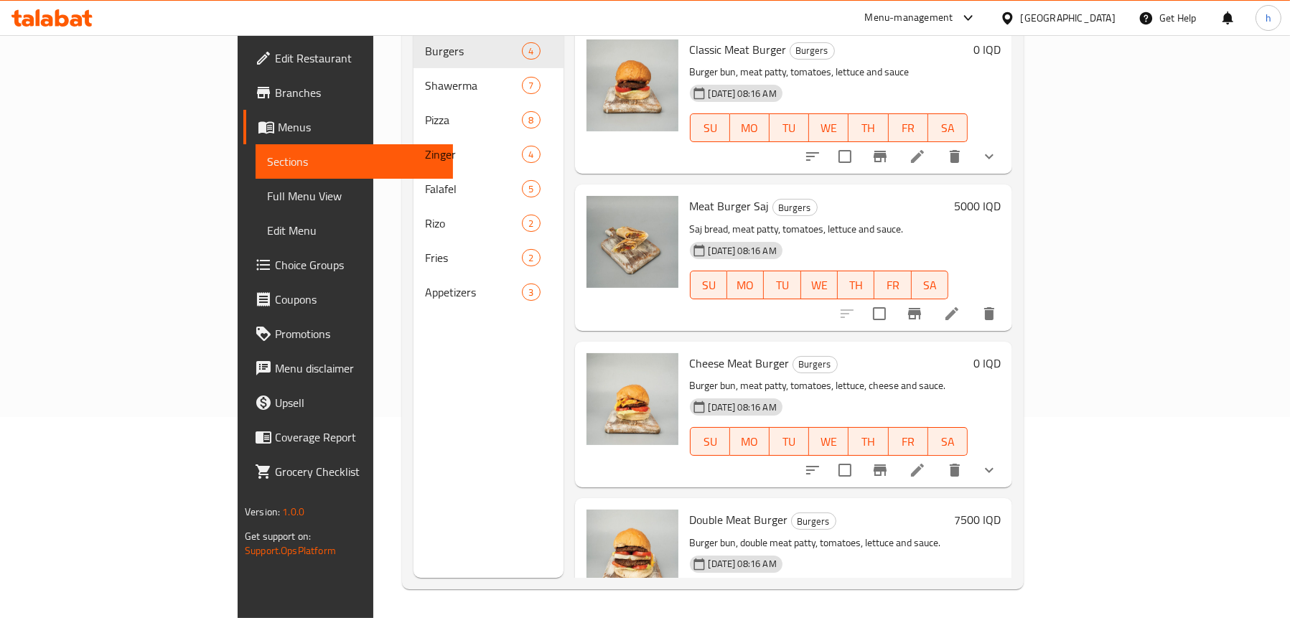
scroll to position [202, 0]
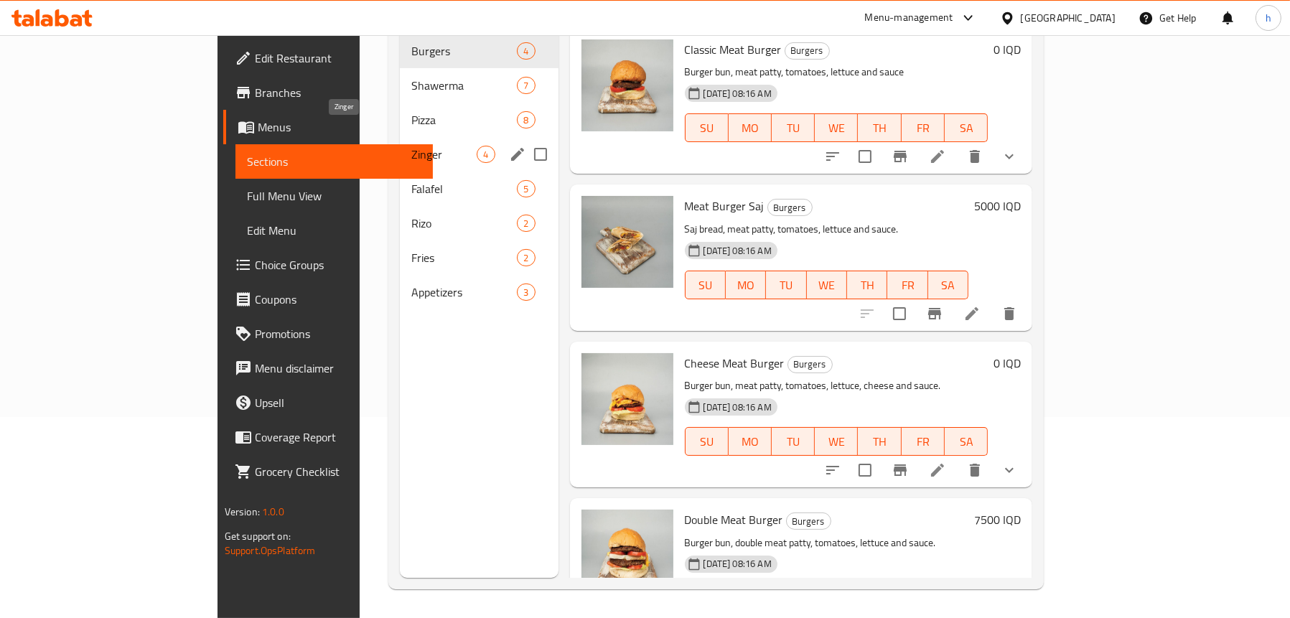
click at [400, 103] on div "Pizza 8" at bounding box center [479, 120] width 158 height 34
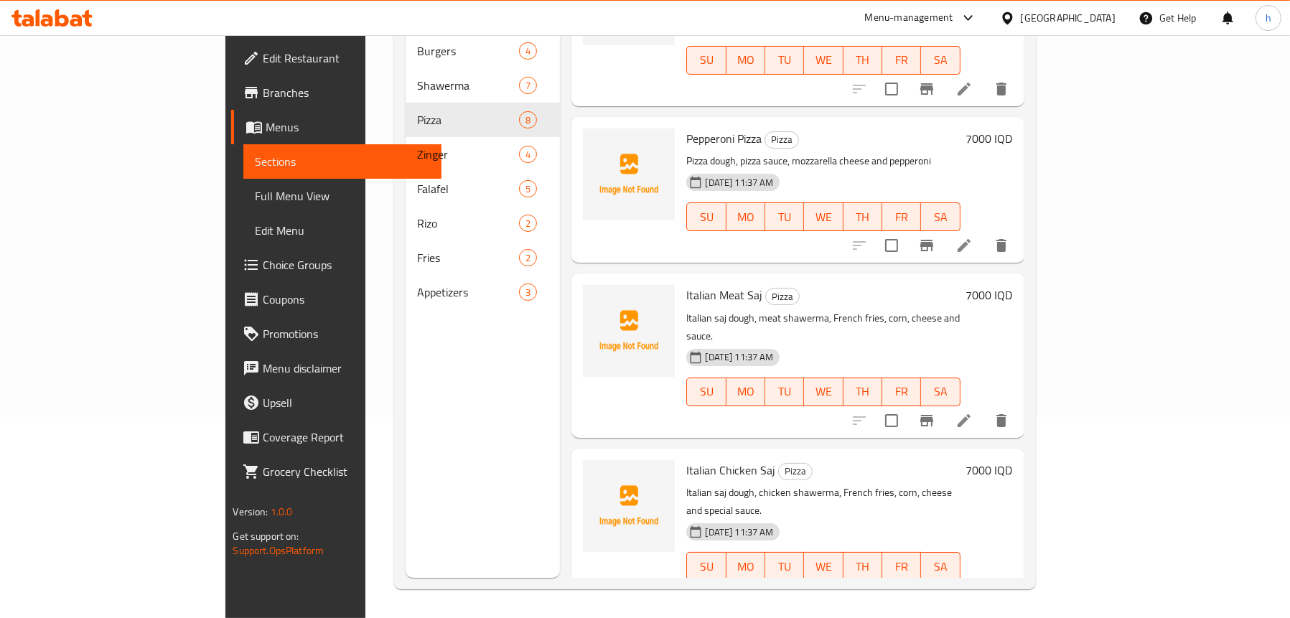
scroll to position [671, 0]
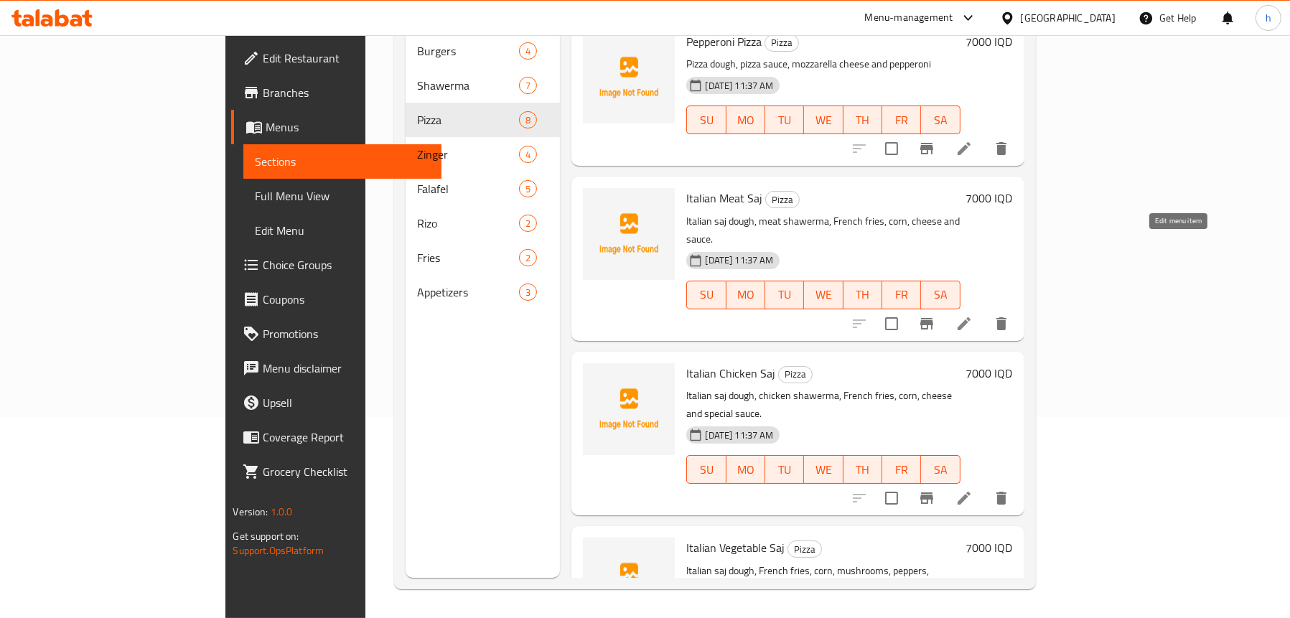
click at [970, 317] on icon at bounding box center [963, 323] width 13 height 13
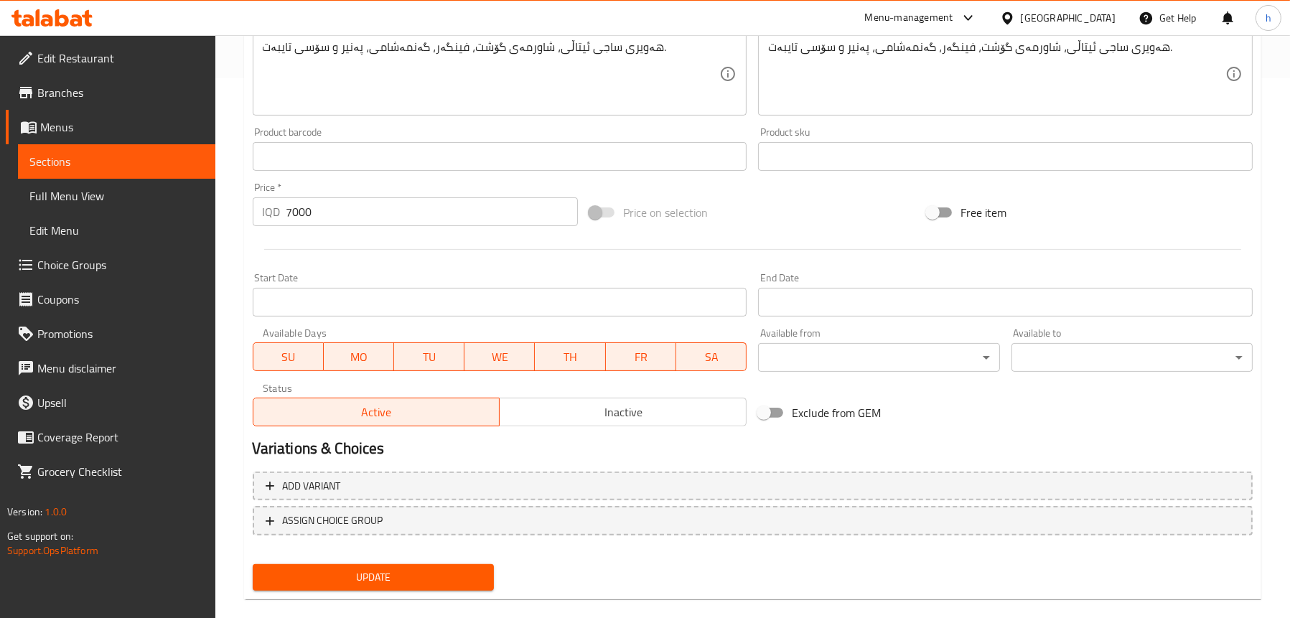
scroll to position [560, 0]
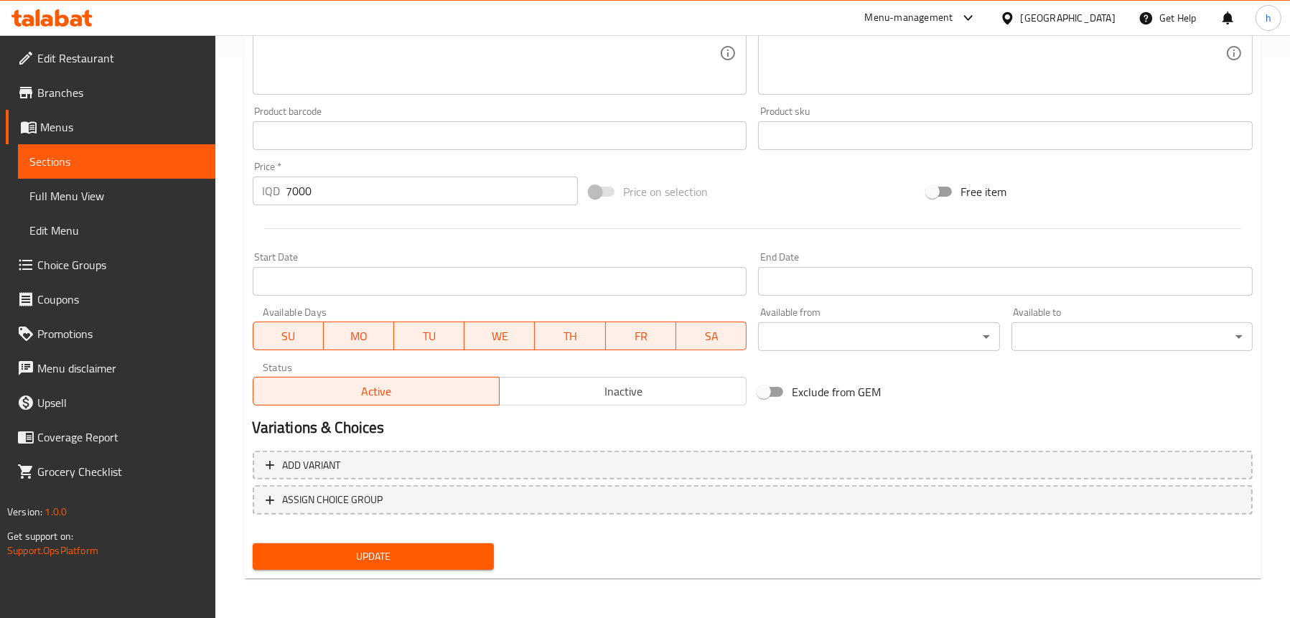
type textarea "Italian saj dough, meat shawerma, French fries, corn, cheese and special sauce."
click at [408, 550] on span "Update" at bounding box center [373, 557] width 218 height 18
click at [69, 197] on span "Full Menu View" at bounding box center [116, 195] width 174 height 17
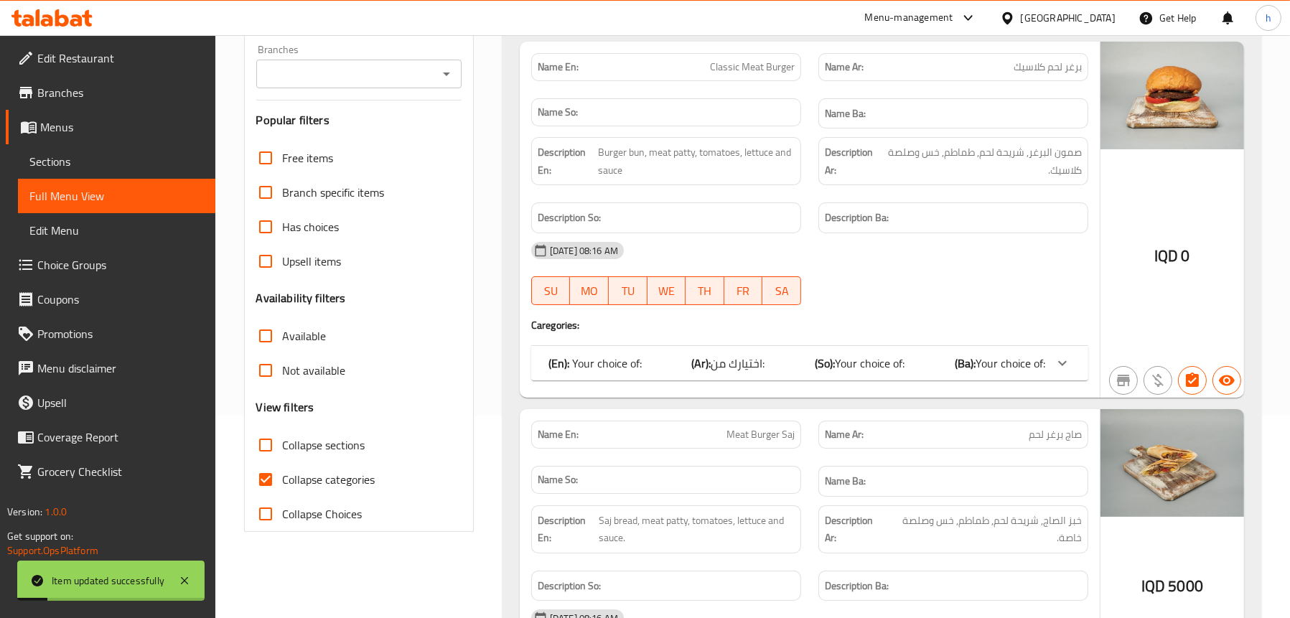
scroll to position [130, 0]
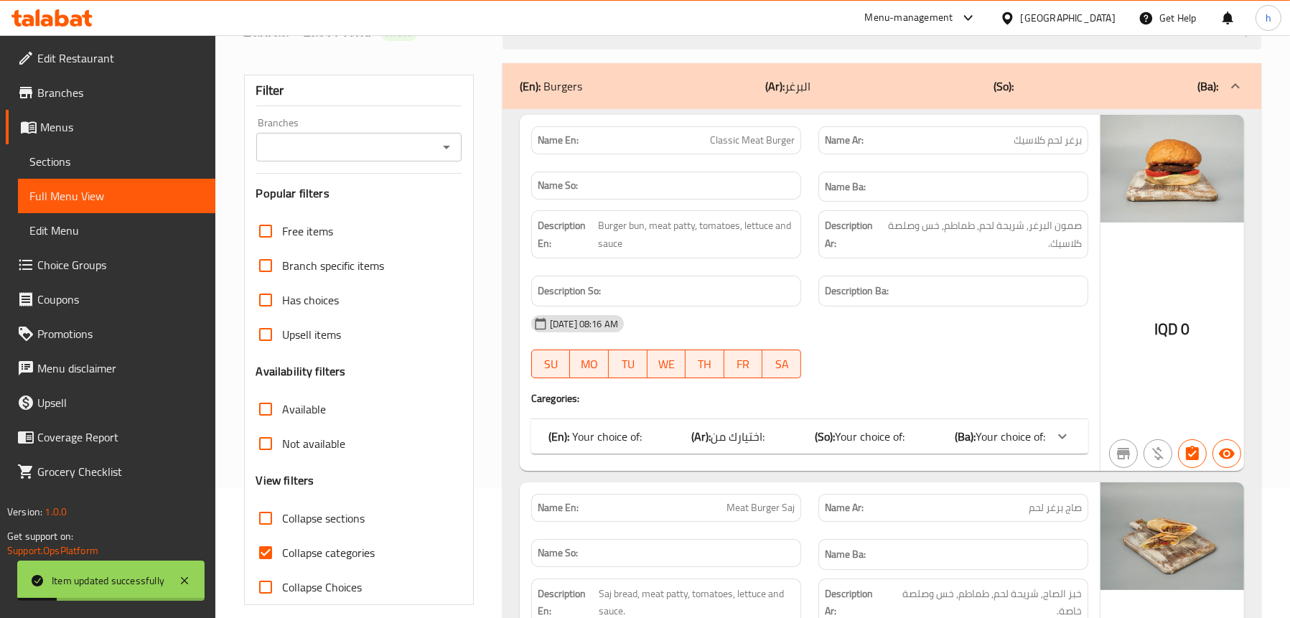
click at [436, 152] on div at bounding box center [445, 147] width 19 height 20
click at [444, 146] on icon "Open" at bounding box center [446, 148] width 7 height 4
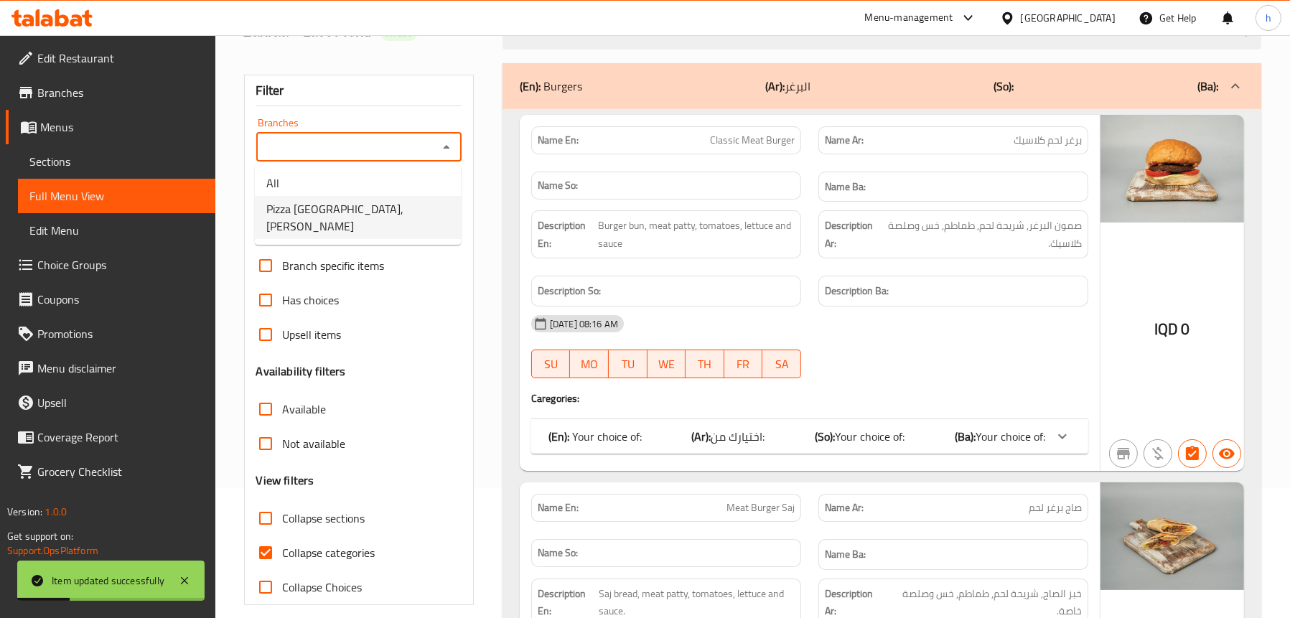
click at [334, 208] on span "Pizza [GEOGRAPHIC_DATA], [PERSON_NAME]" at bounding box center [357, 217] width 183 height 34
type input "Pizza [GEOGRAPHIC_DATA], [PERSON_NAME]"
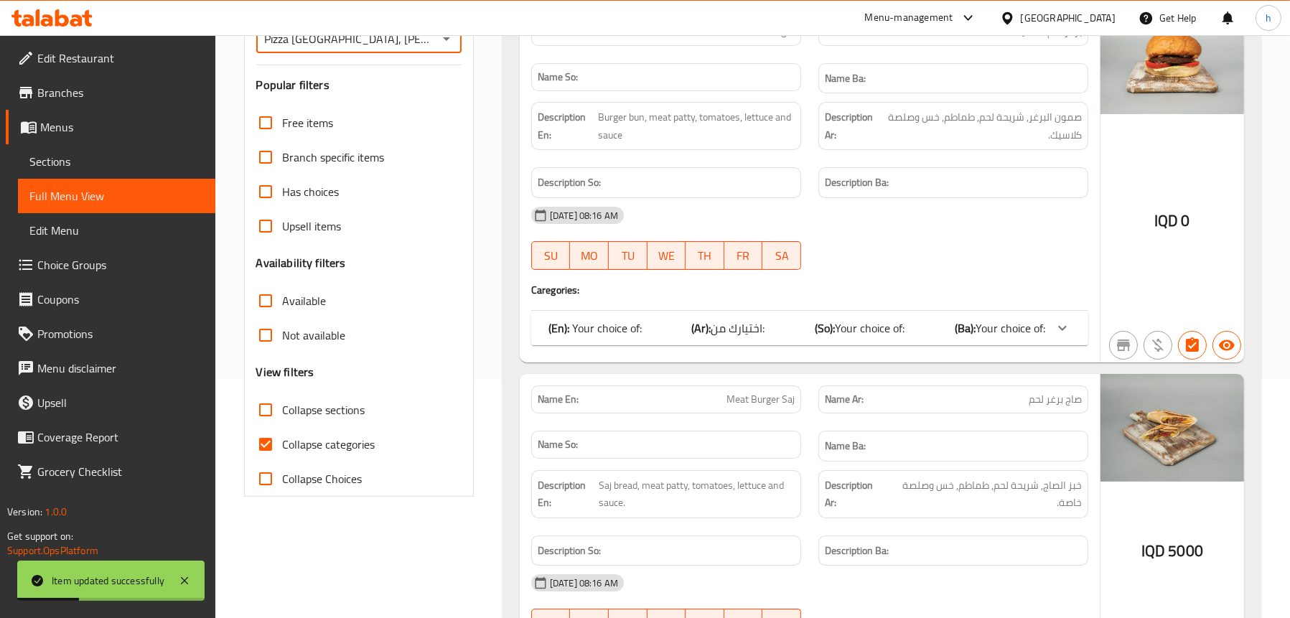
scroll to position [345, 0]
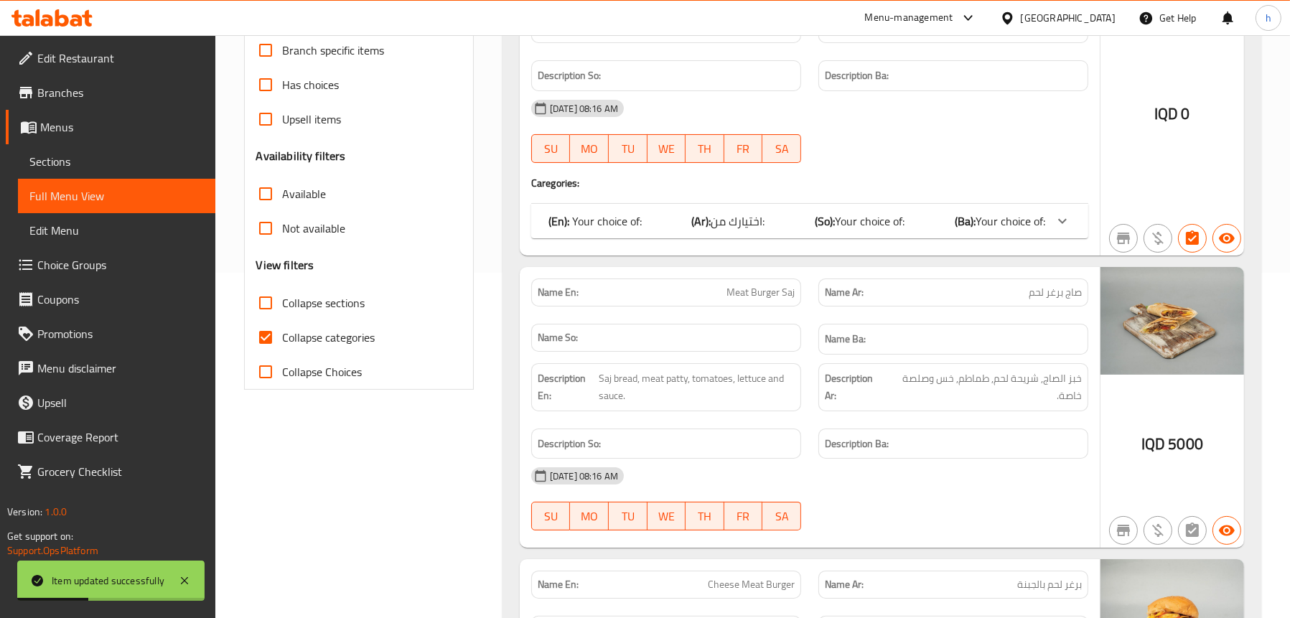
click at [285, 306] on span "Collapse sections" at bounding box center [324, 302] width 83 height 17
click at [283, 306] on input "Collapse sections" at bounding box center [265, 303] width 34 height 34
checkbox input "true"
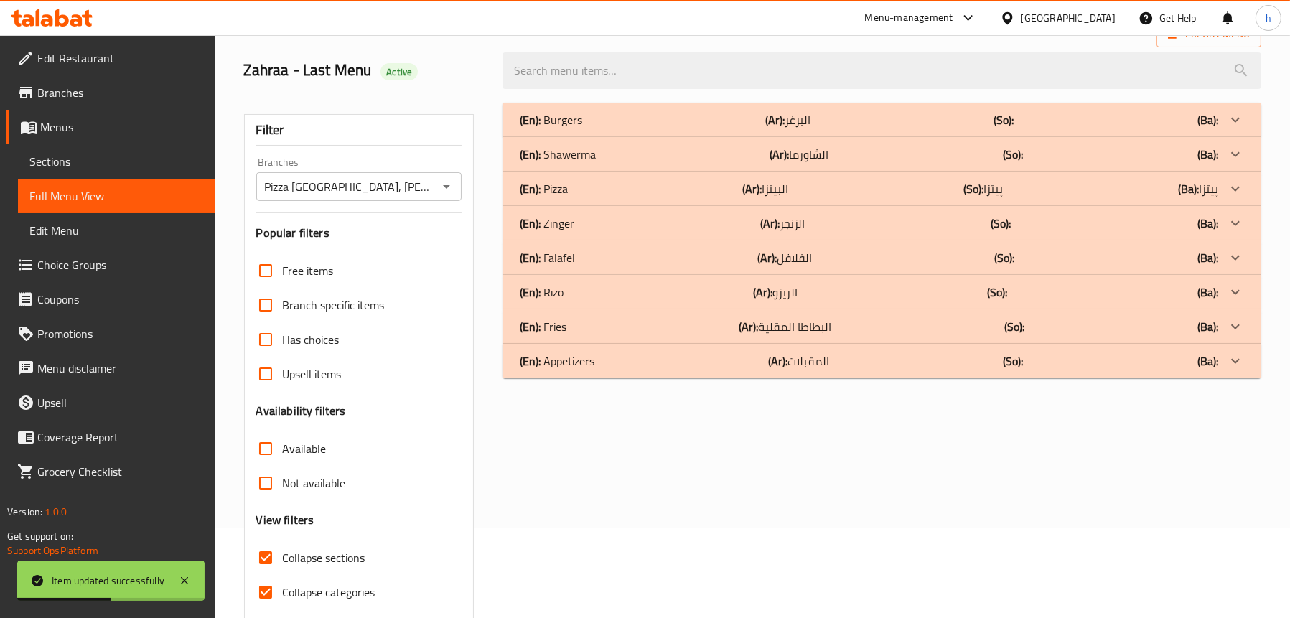
scroll to position [74, 0]
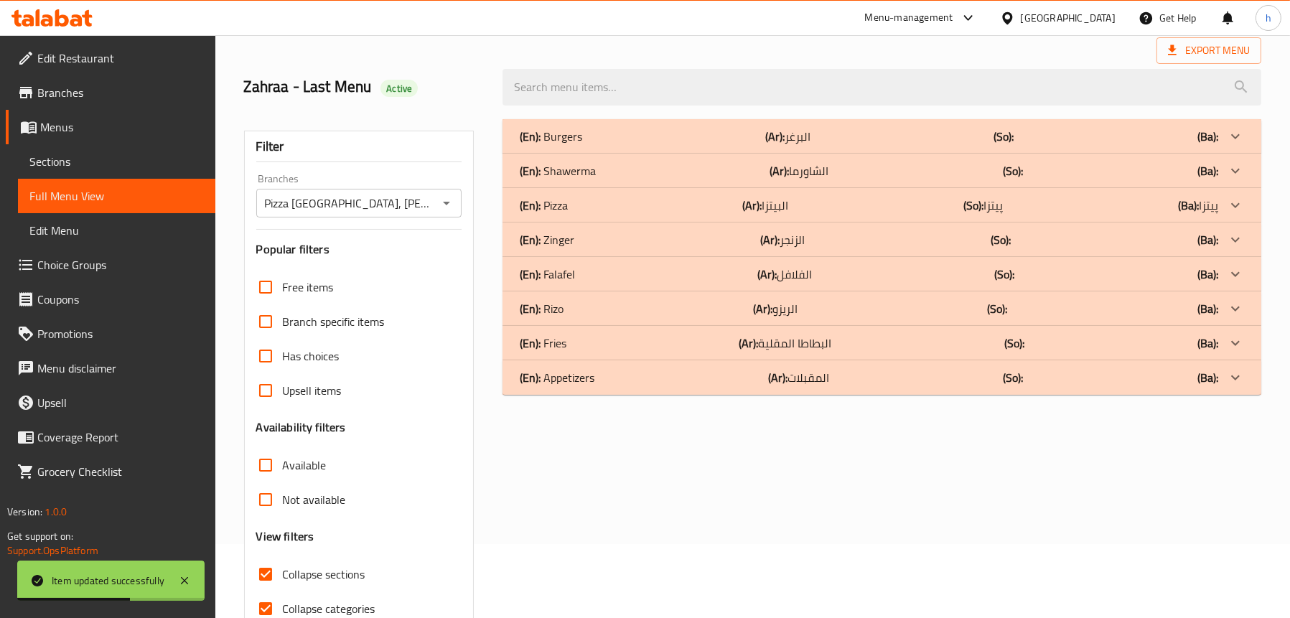
click at [601, 204] on div "(En): Pizza (Ar): البيتزا (So): پیتزا (Ba): پیتزا" at bounding box center [869, 205] width 698 height 17
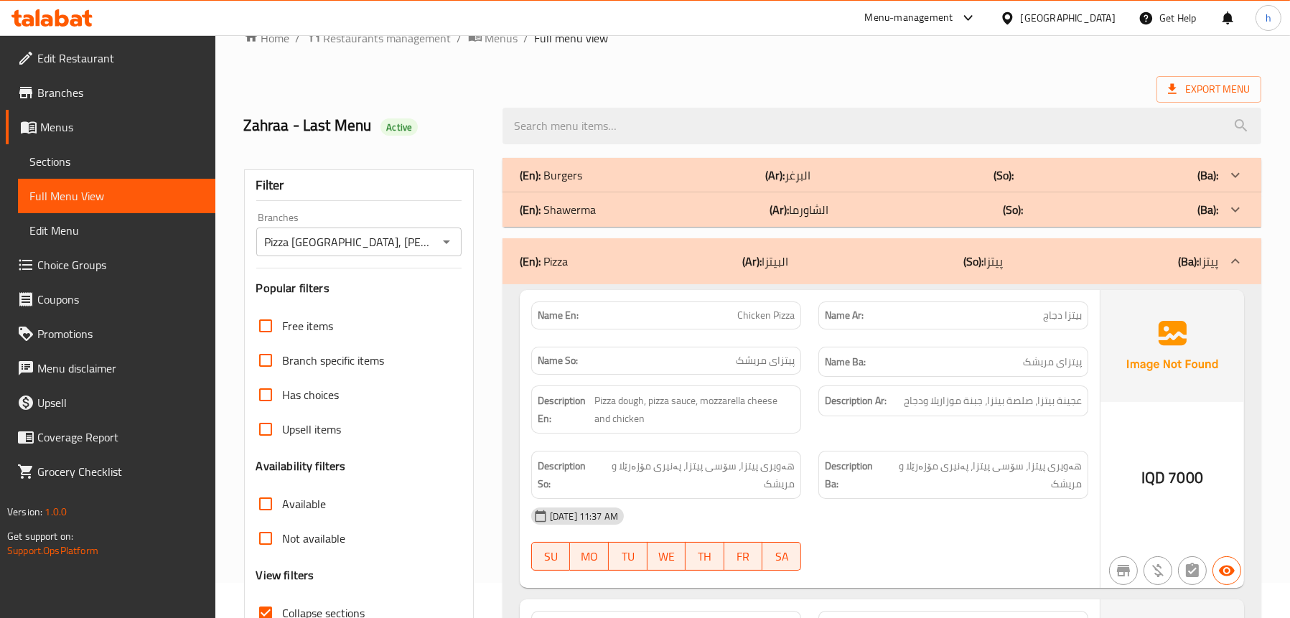
scroll to position [0, 0]
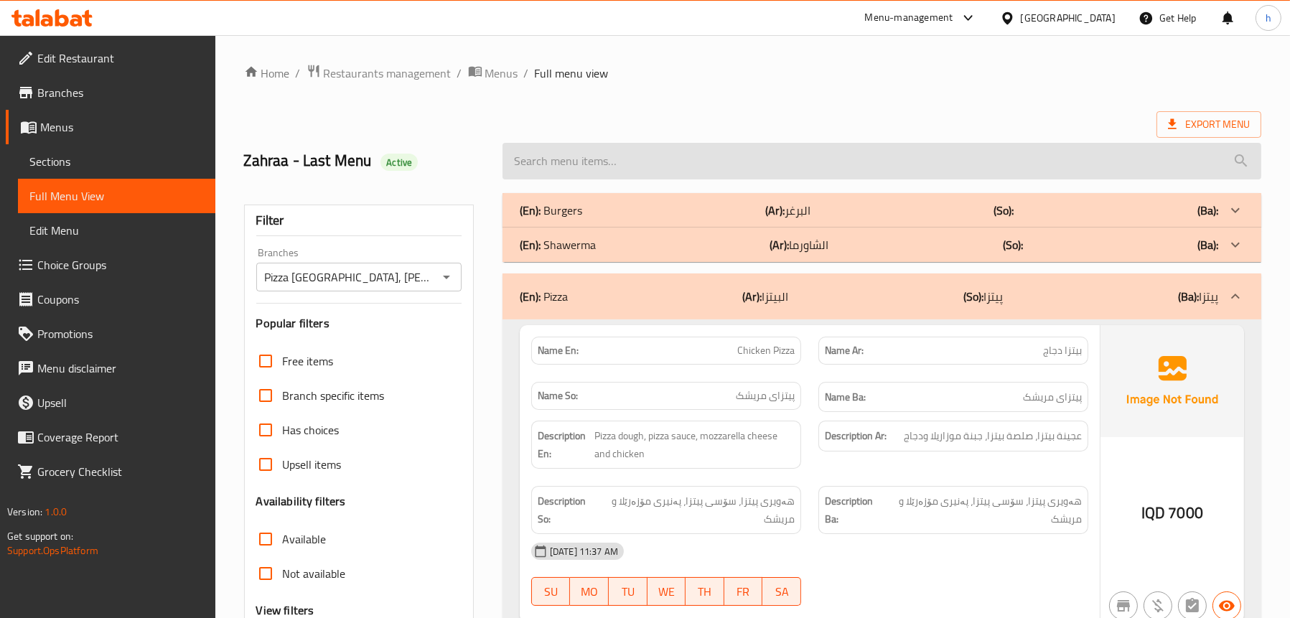
click at [690, 169] on input "search" at bounding box center [881, 161] width 759 height 37
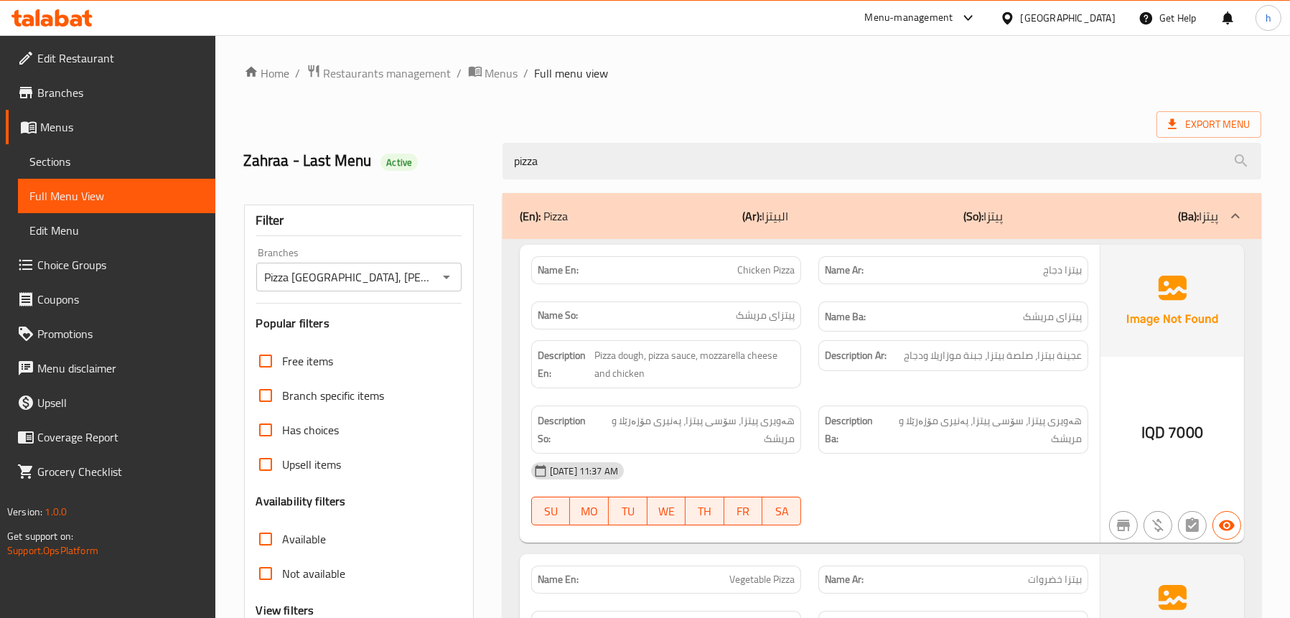
drag, startPoint x: 565, startPoint y: 156, endPoint x: 440, endPoint y: 151, distance: 125.0
click at [440, 151] on div "Zahraa - Last Menu Active pizza" at bounding box center [752, 161] width 1034 height 64
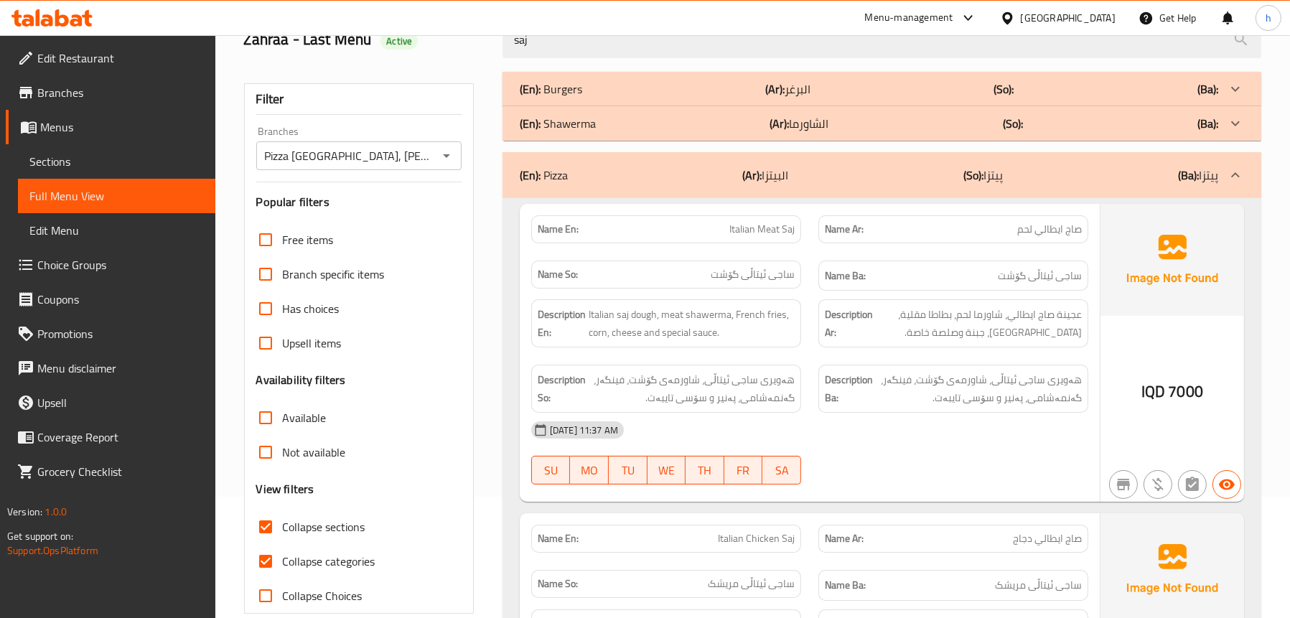
scroll to position [287, 0]
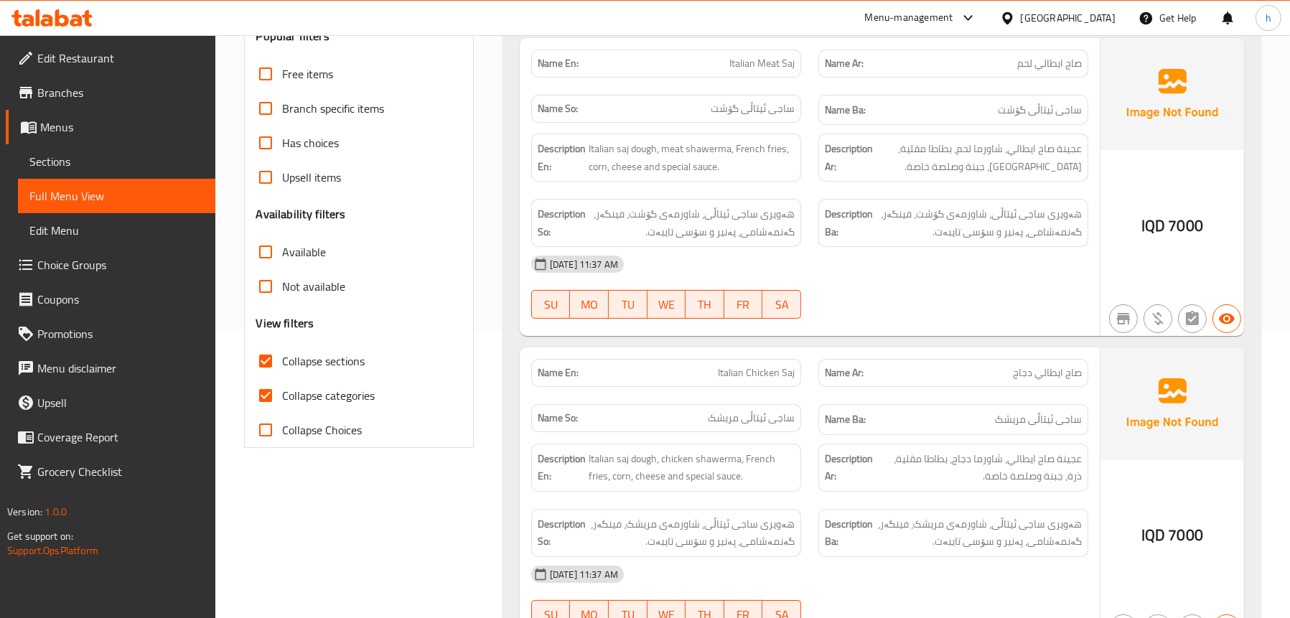
type input "saj"
click at [287, 365] on span "Collapse sections" at bounding box center [324, 360] width 83 height 17
click at [283, 365] on input "Collapse sections" at bounding box center [265, 361] width 34 height 34
checkbox input "false"
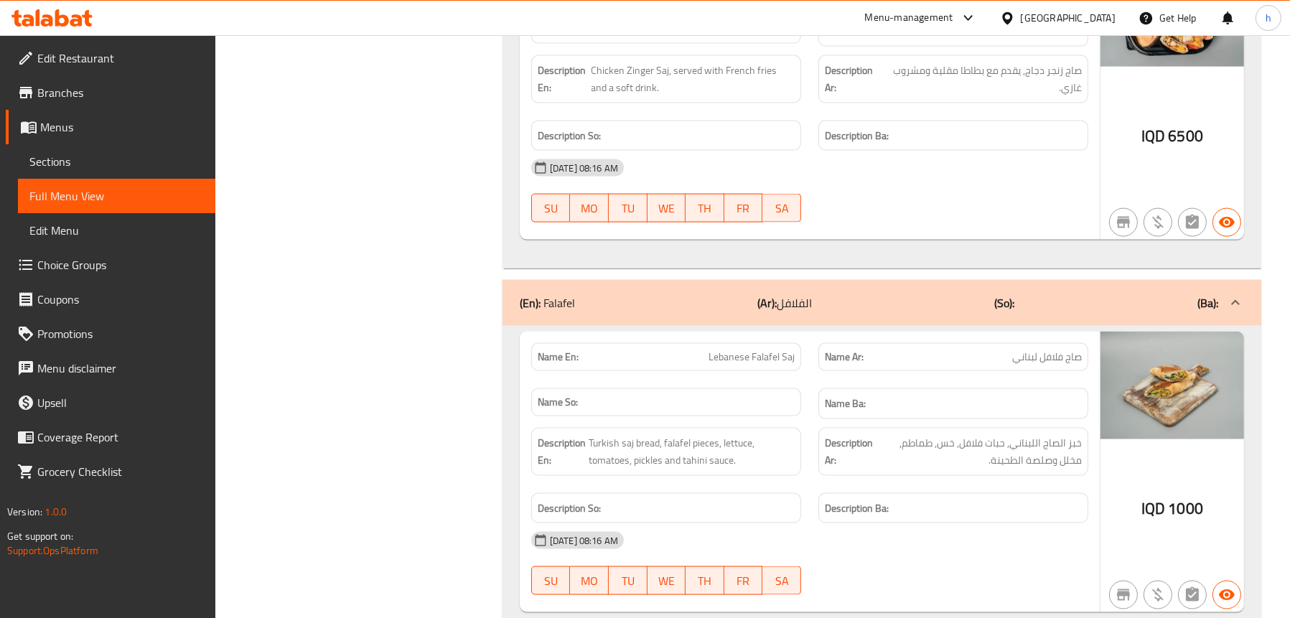
scroll to position [2964, 0]
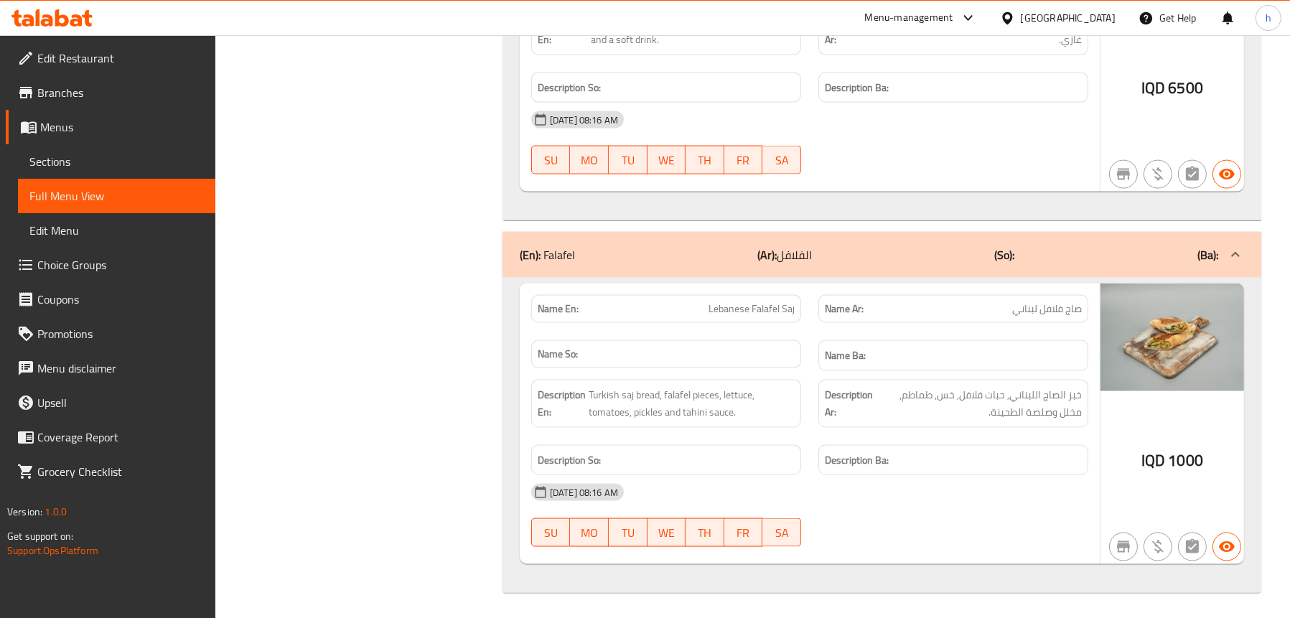
click at [32, 156] on span "Sections" at bounding box center [116, 161] width 174 height 17
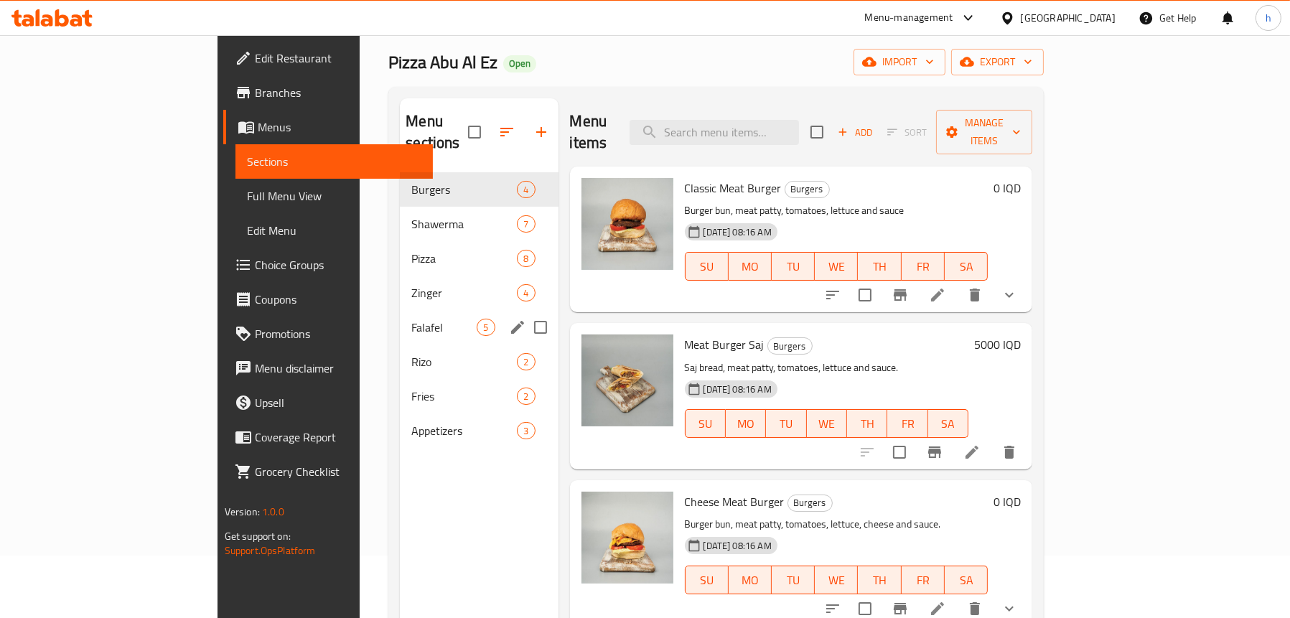
scroll to position [58, 0]
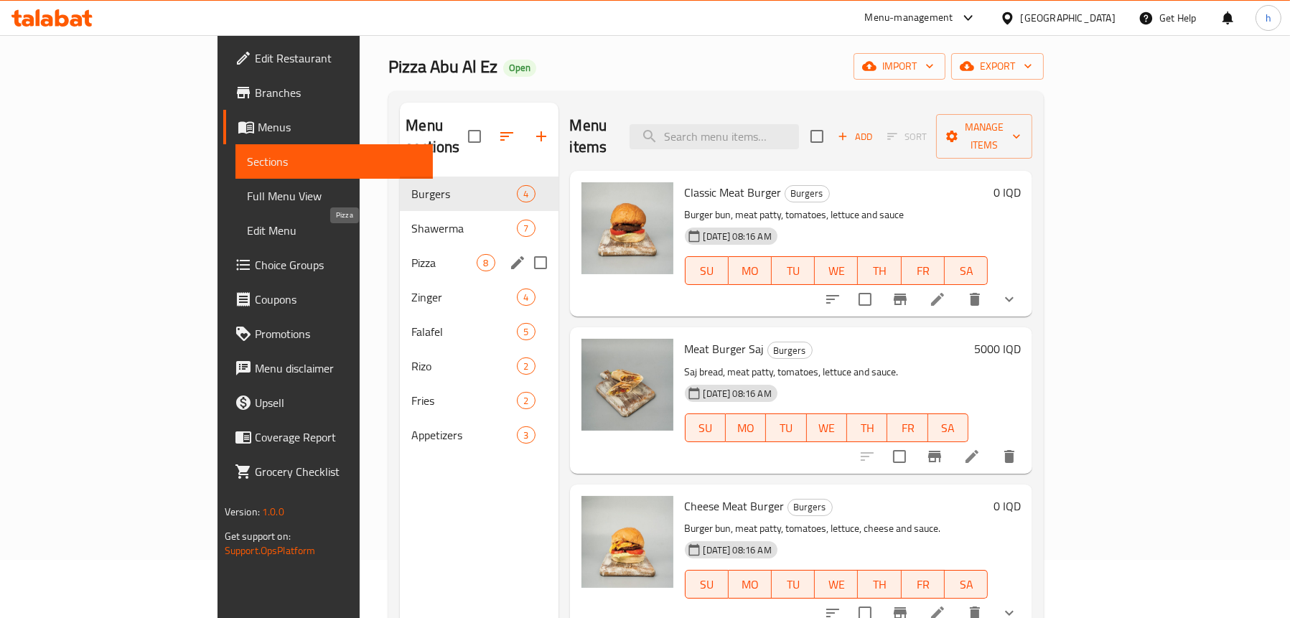
click at [411, 254] on span "Pizza" at bounding box center [443, 262] width 65 height 17
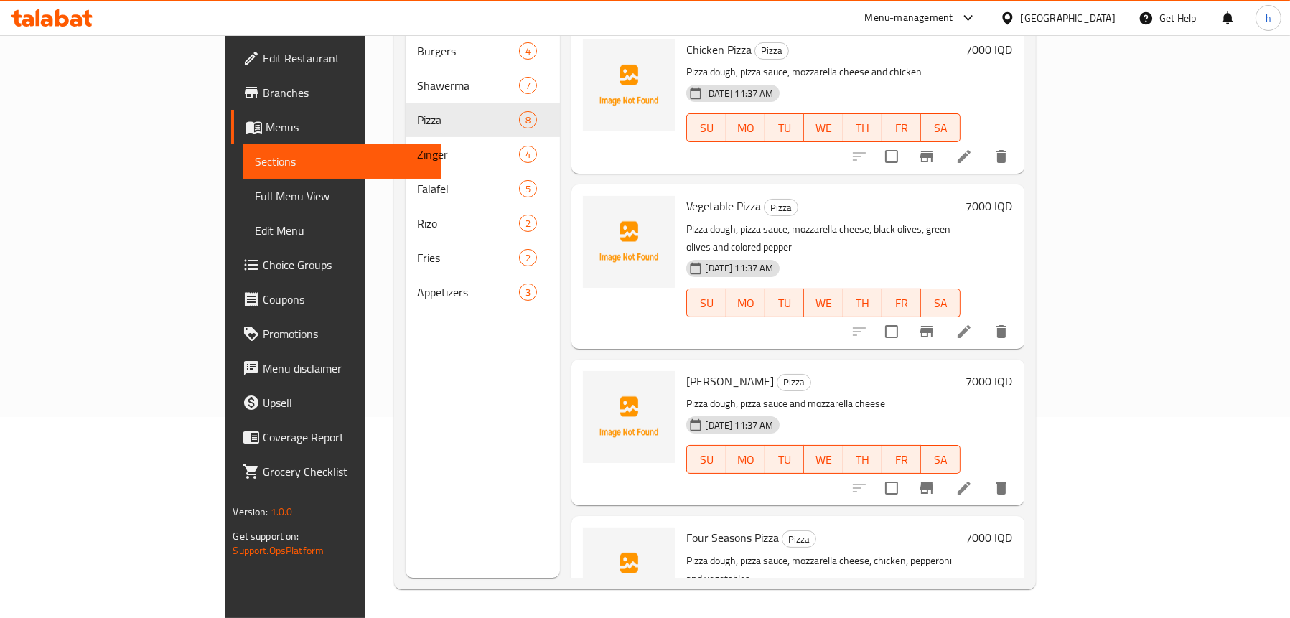
click at [255, 192] on span "Full Menu View" at bounding box center [342, 195] width 174 height 17
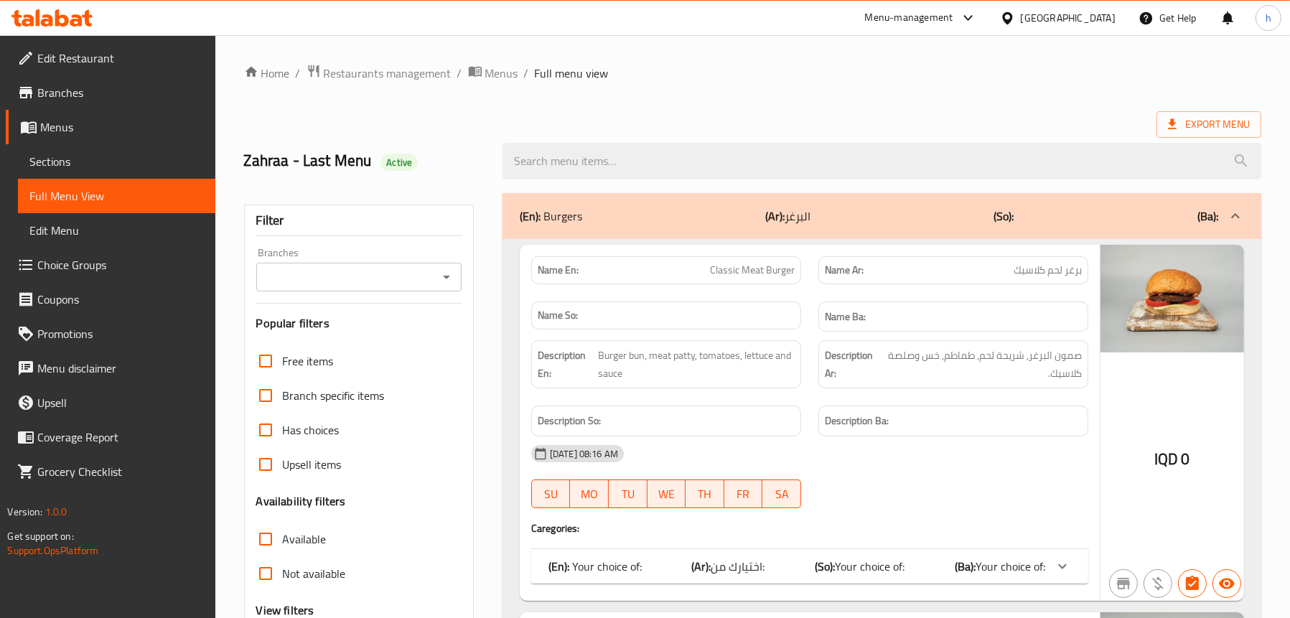
click at [448, 278] on icon "Open" at bounding box center [446, 276] width 17 height 17
